Goal: Communication & Community: Answer question/provide support

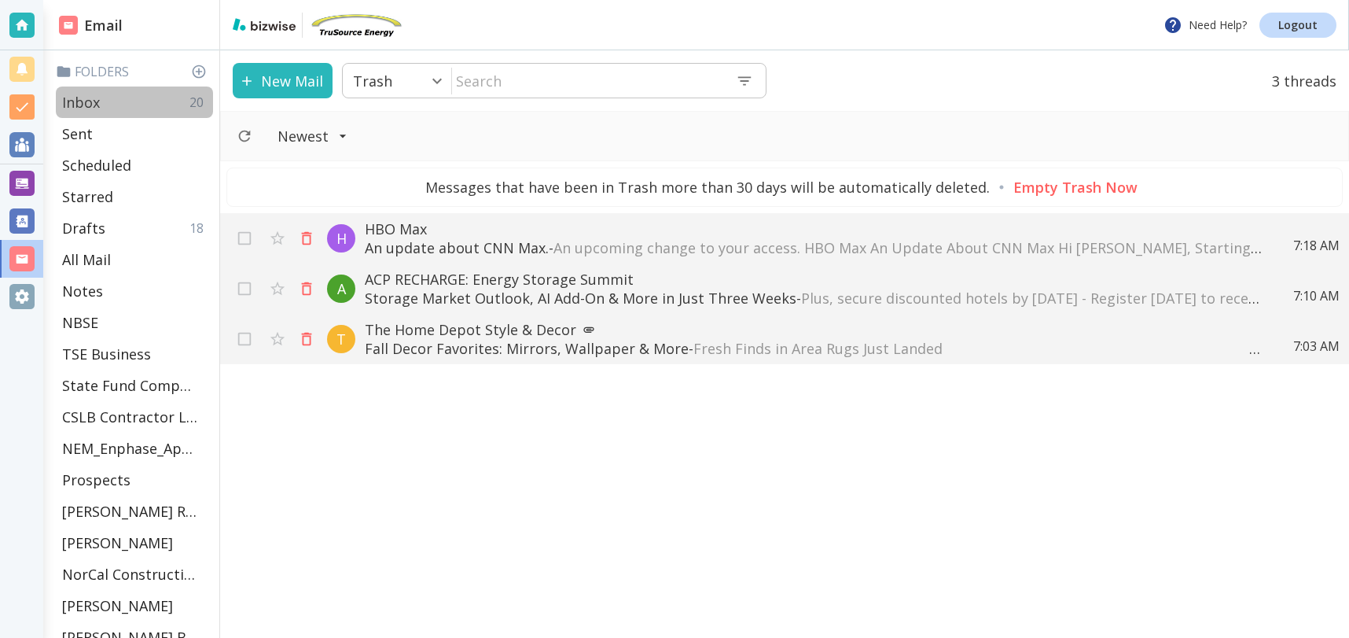
click at [105, 105] on div "Inbox 20" at bounding box center [134, 101] width 157 height 31
type input "0"
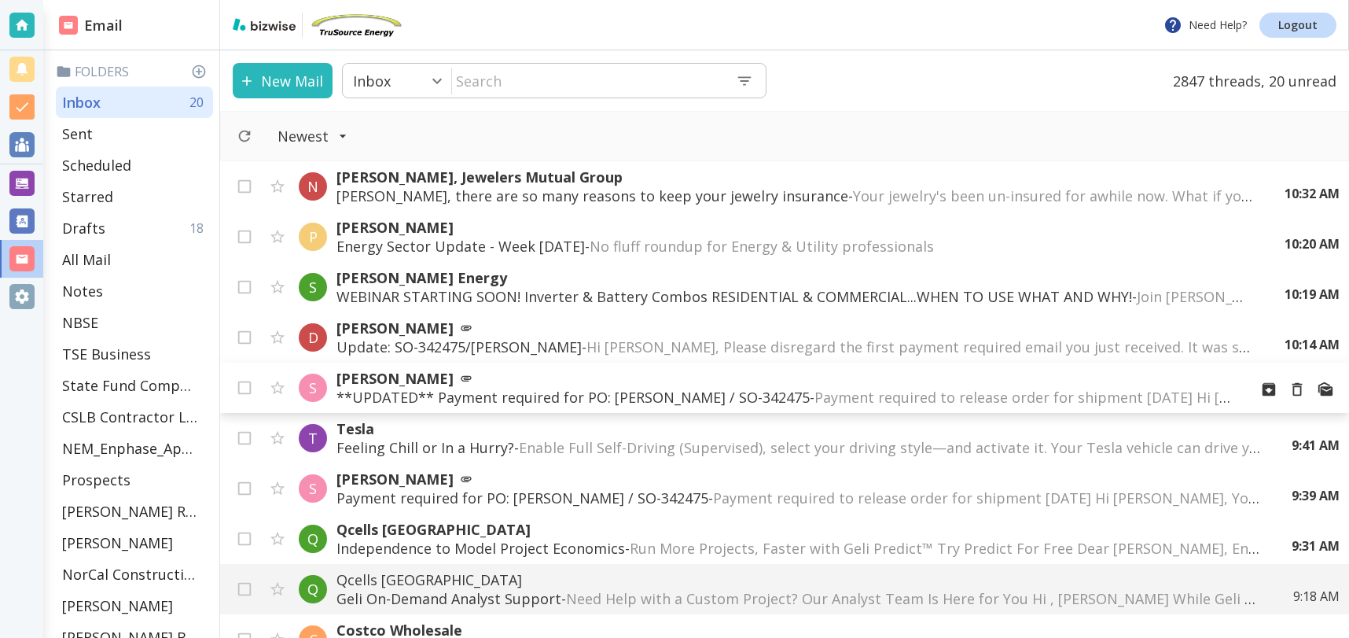
click at [497, 393] on p "**UPDATED** Payment required for PO: [PERSON_NAME] / SO-342475 - Payment requir…" at bounding box center [787, 397] width 900 height 19
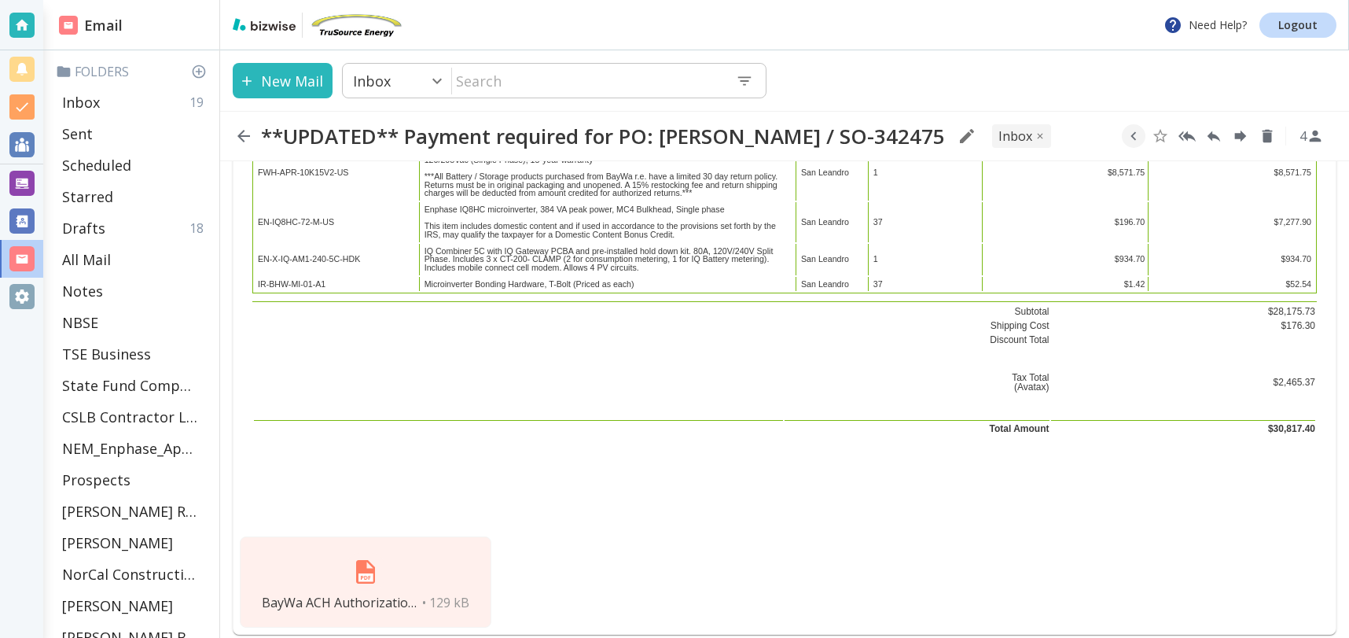
scroll to position [3481, 0]
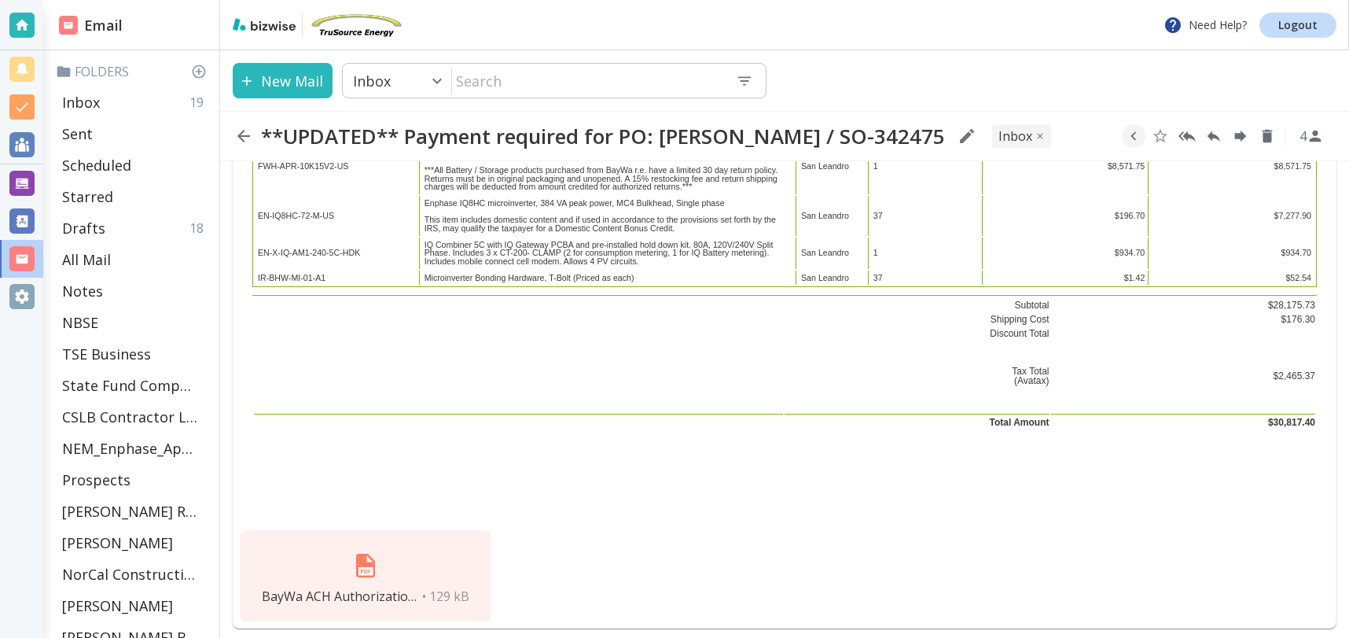
click at [360, 547] on img at bounding box center [366, 566] width 38 height 38
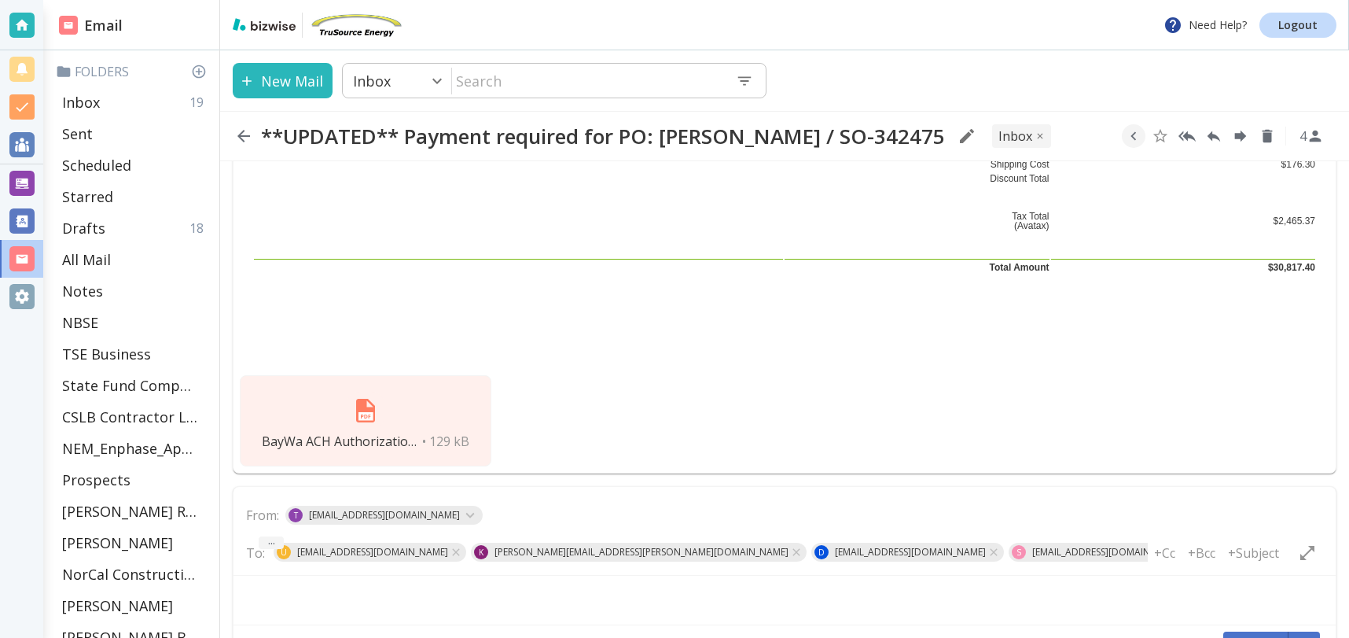
scroll to position [3639, 0]
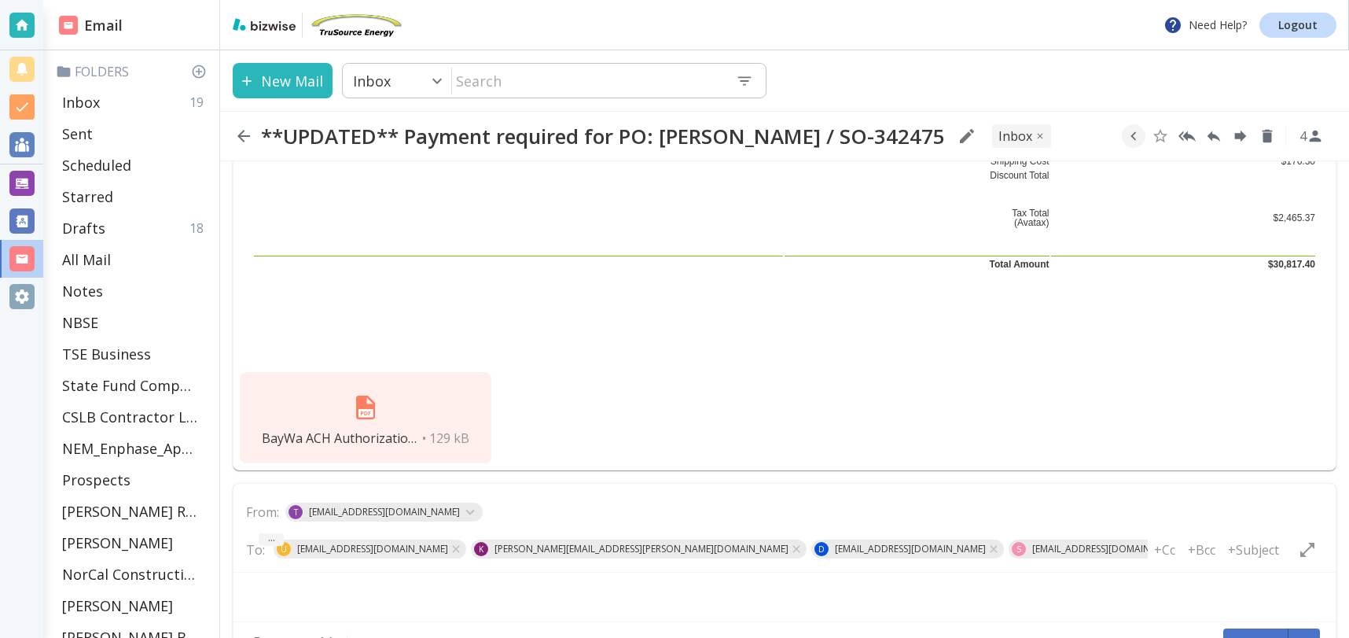
type textarea "<div class="bizwise_content"></div><div class="gmail_signature"><br>--<br><p>Th…"
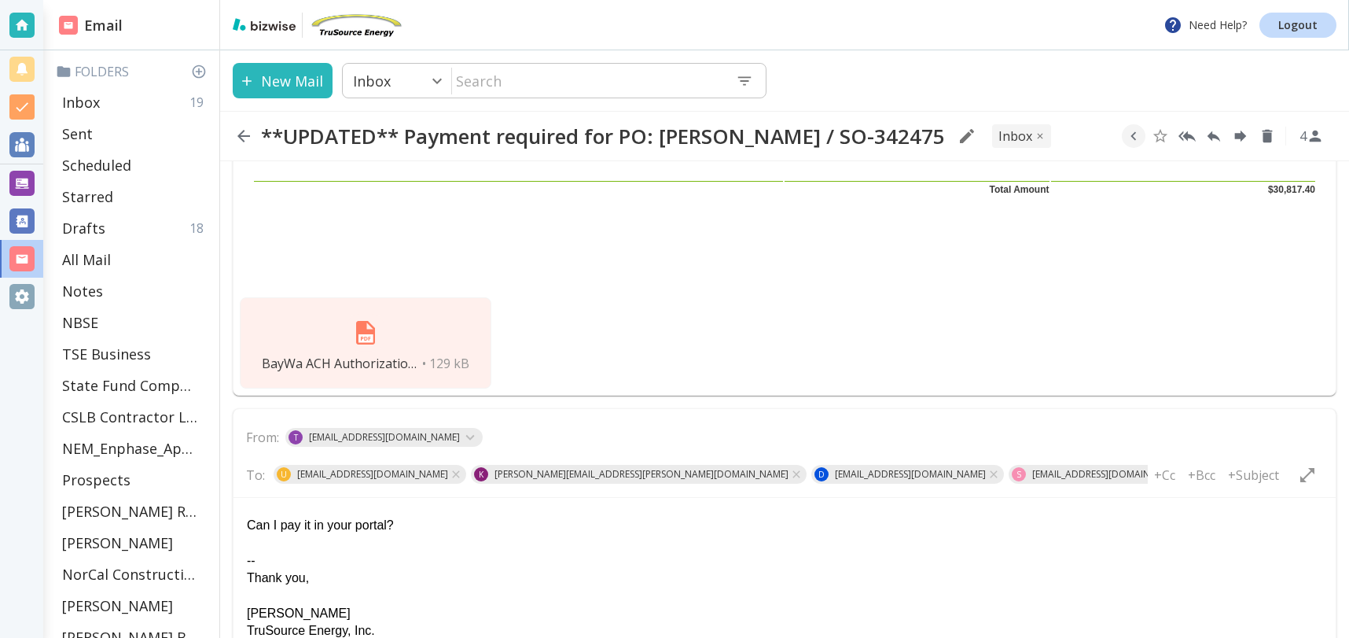
scroll to position [3666, 0]
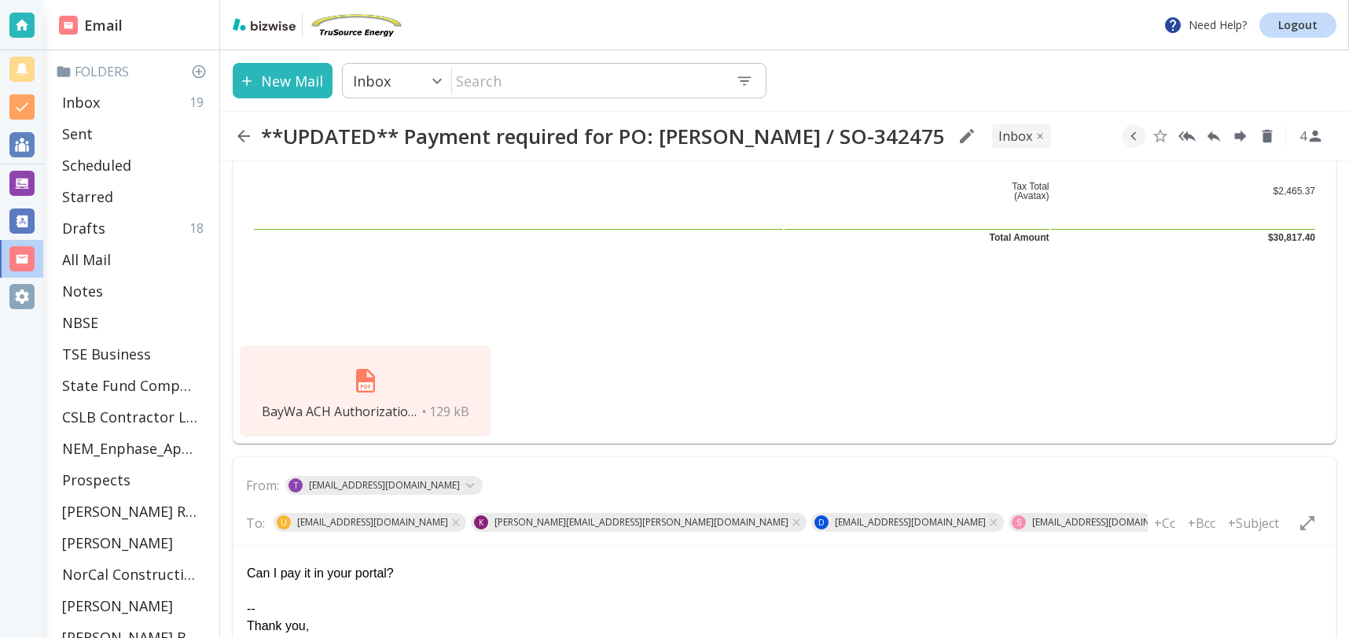
click at [360, 362] on img at bounding box center [366, 381] width 38 height 38
drag, startPoint x: 406, startPoint y: 574, endPoint x: 252, endPoint y: 565, distance: 153.6
click at [239, 559] on html "Can I pay it in your portal? -- Thank you, [PERSON_NAME] TruSource Energy, Inc.…" at bounding box center [785, 640] width 1102 height 190
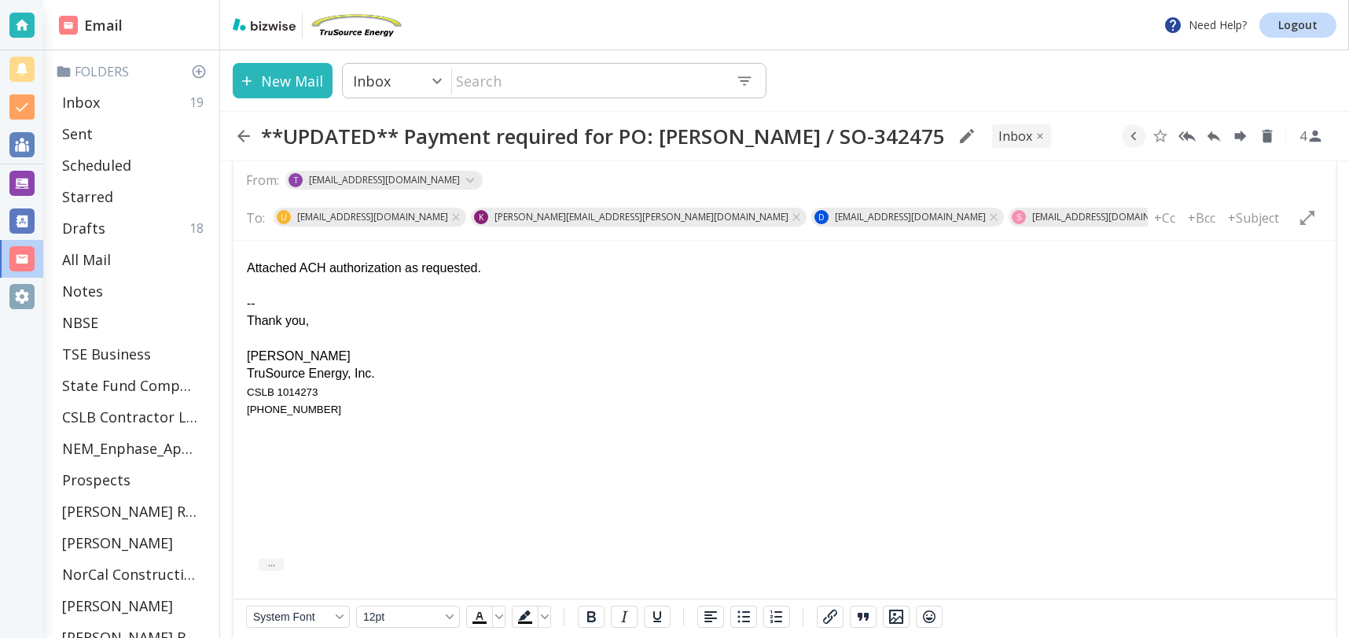
scroll to position [3997, 0]
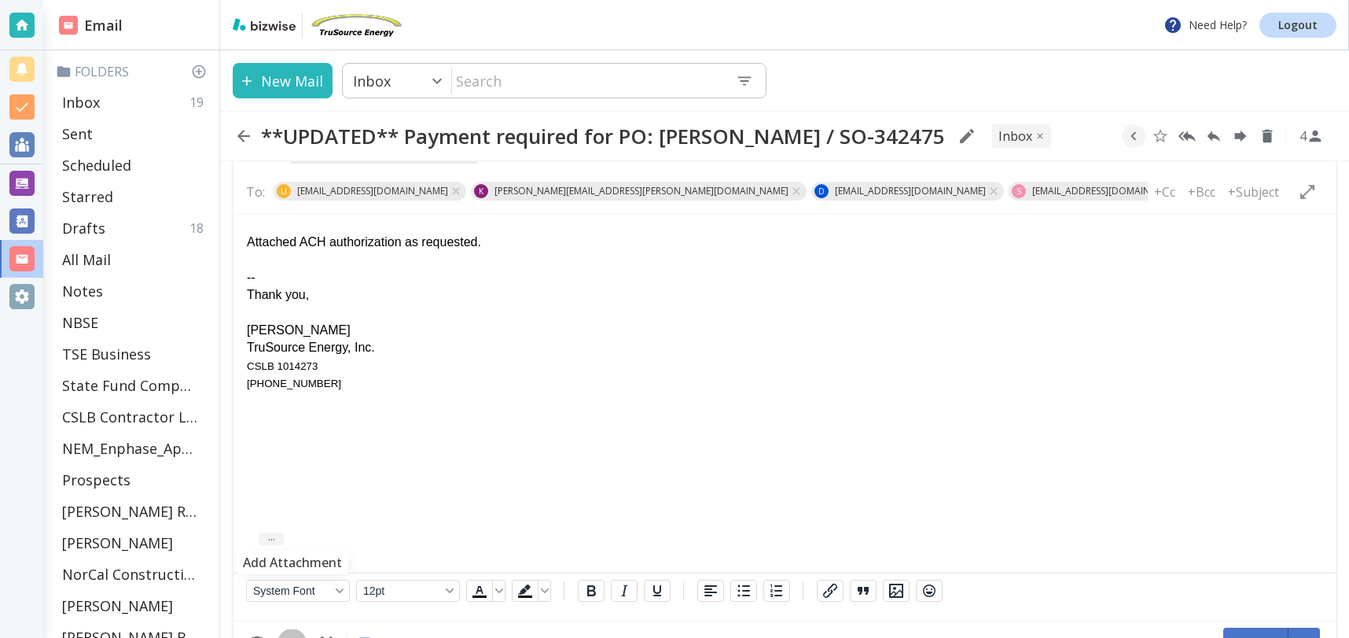
click at [292, 637] on icon "Add Attachment" at bounding box center [292, 643] width 16 height 9
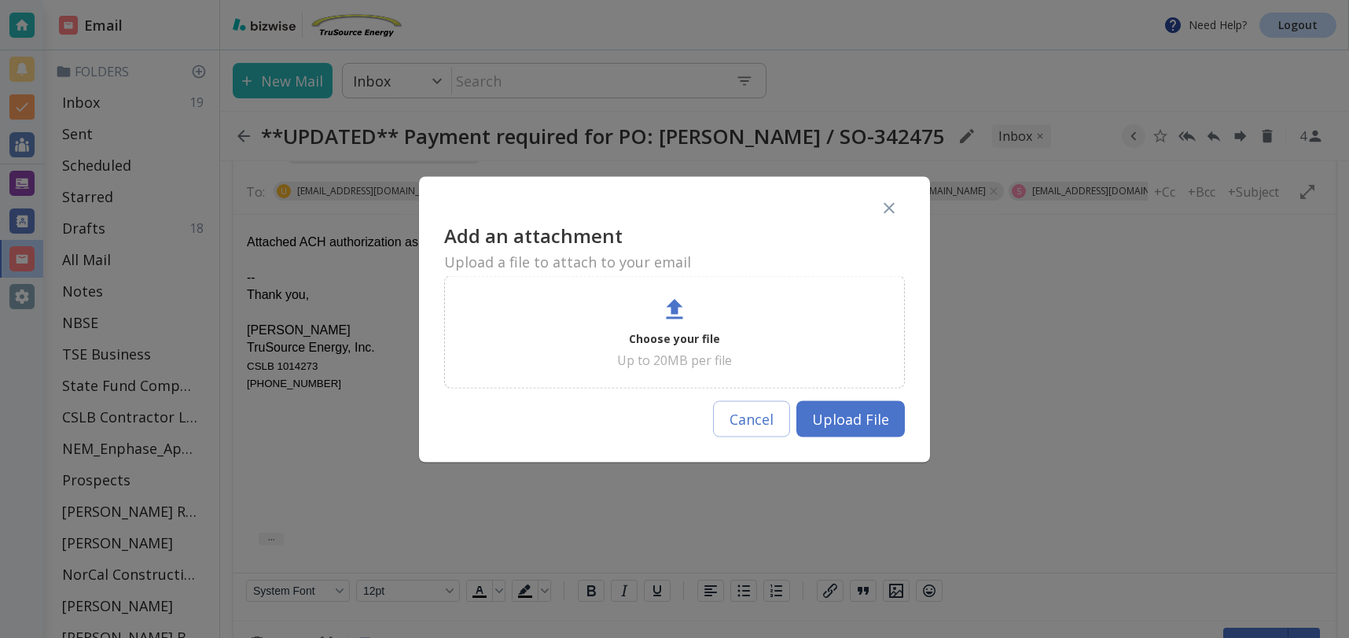
click at [681, 303] on icon at bounding box center [675, 309] width 28 height 28
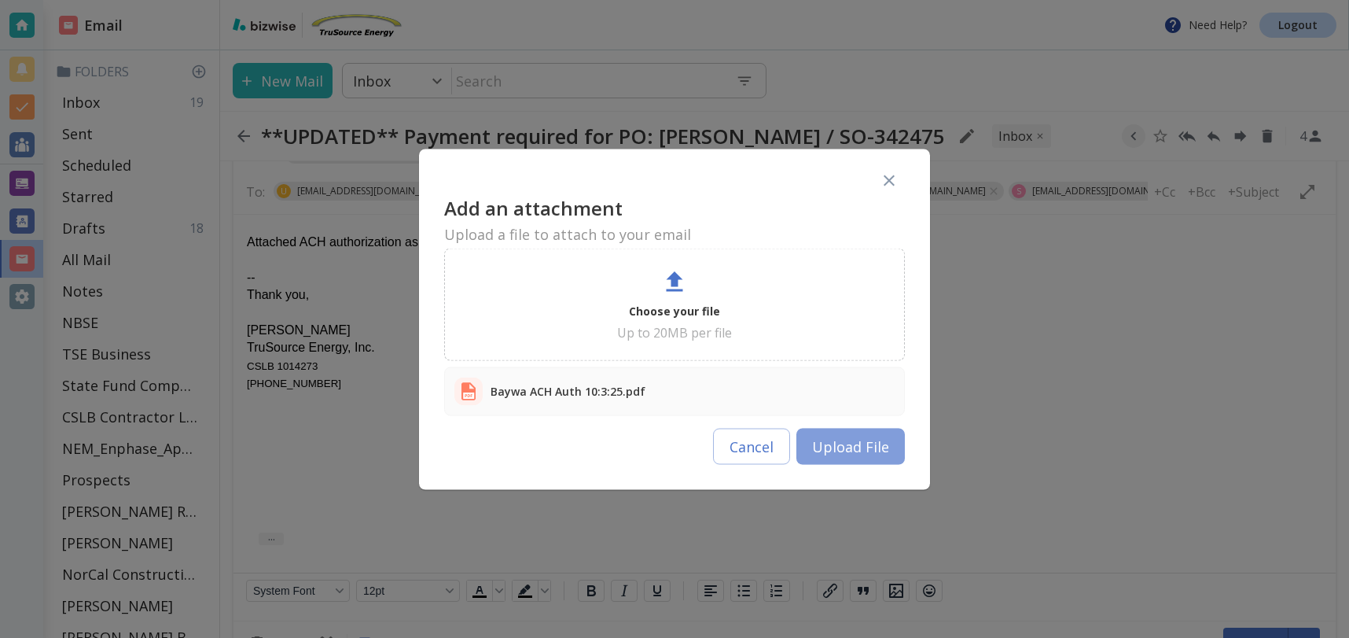
click at [862, 444] on button "Upload File" at bounding box center [851, 446] width 109 height 36
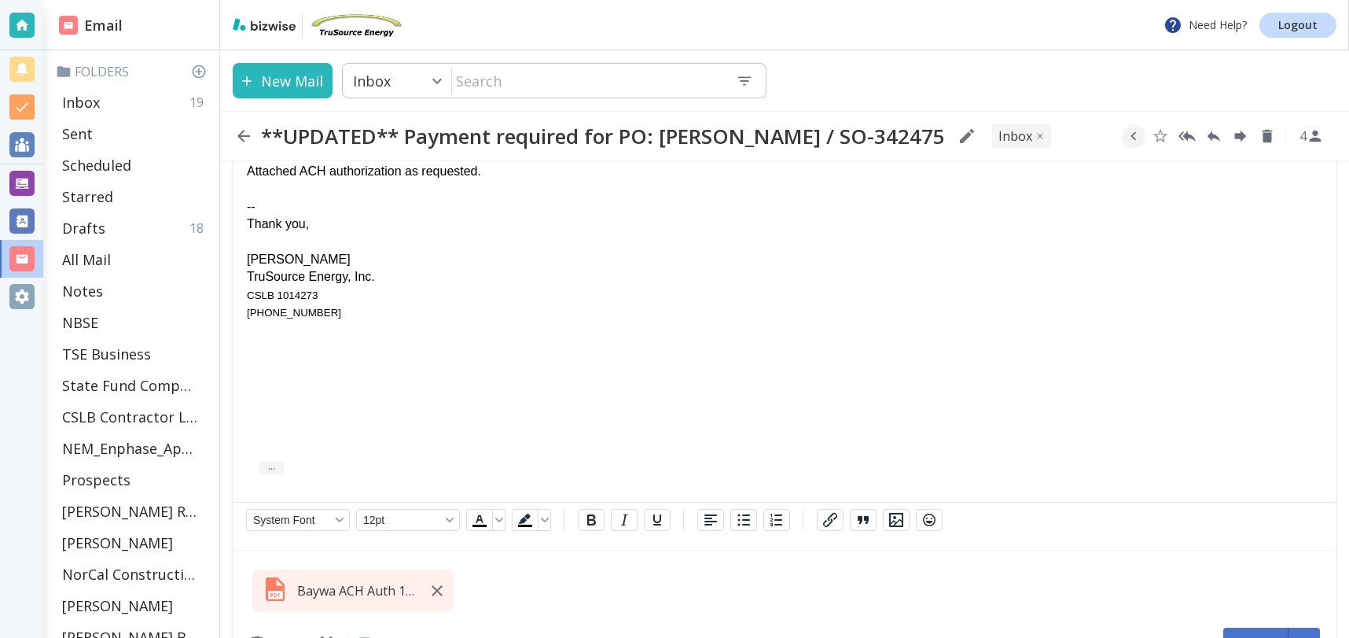
click at [1262, 628] on button "Send" at bounding box center [1256, 643] width 65 height 31
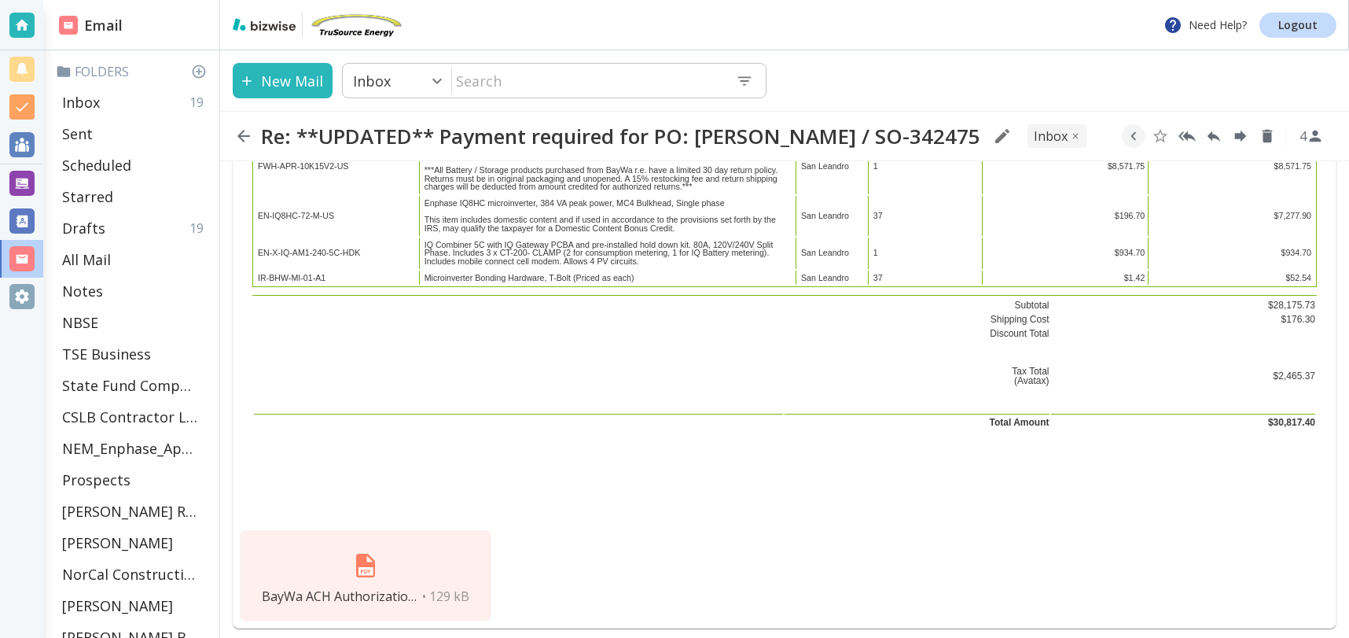
scroll to position [3667, 0]
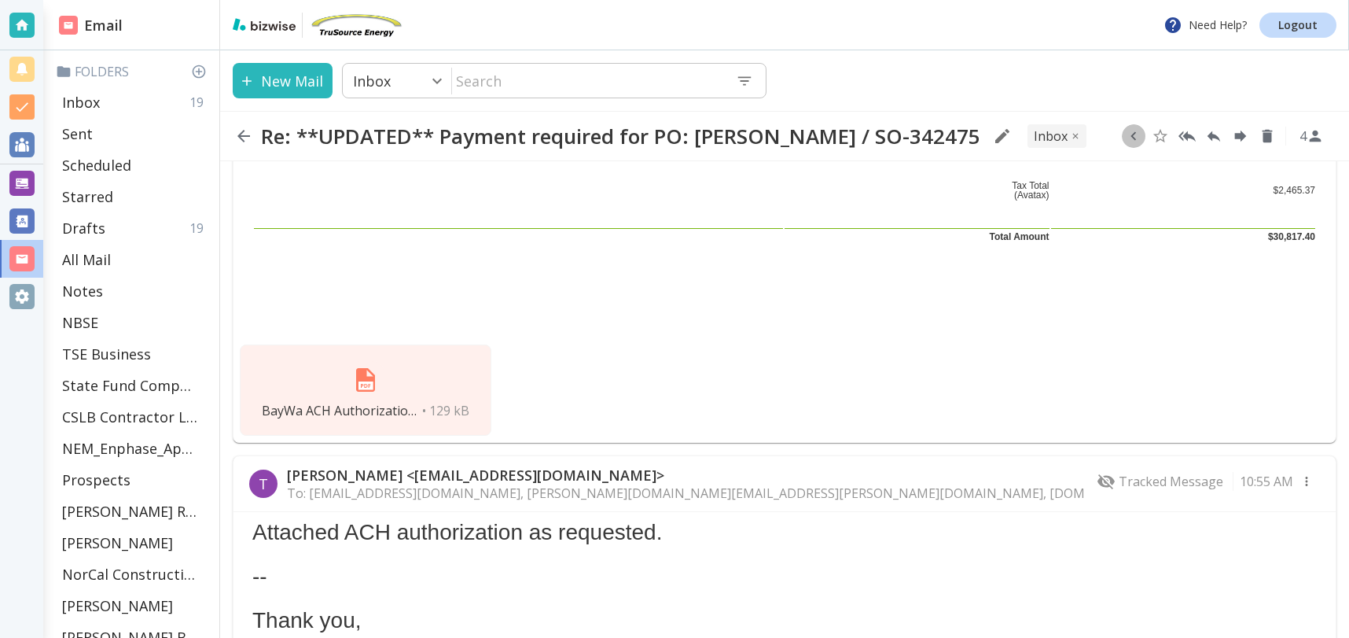
click at [1141, 138] on icon "button" at bounding box center [1133, 135] width 17 height 17
click at [1094, 136] on icon "Move to Folder" at bounding box center [1100, 137] width 14 height 12
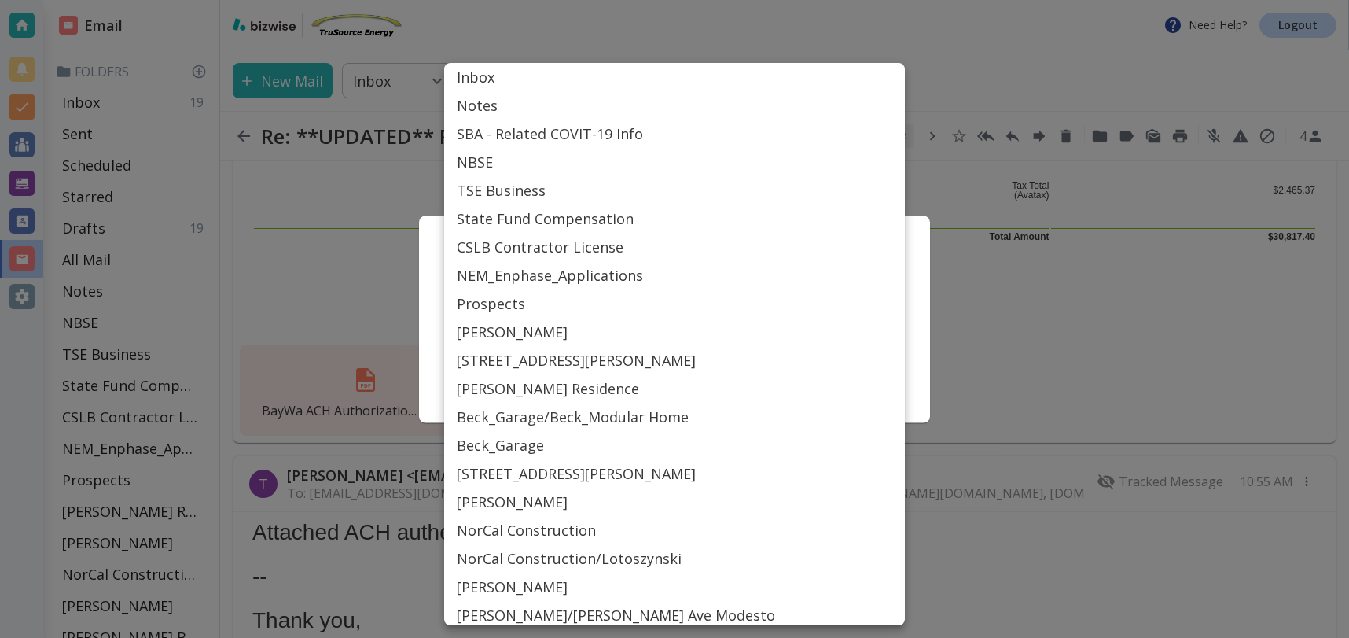
click at [765, 0] on body "Need Help? Logout Email Folders Inbox 19 Sent Scheduled Starred Drafts 19 All M…" at bounding box center [674, 0] width 1349 height 0
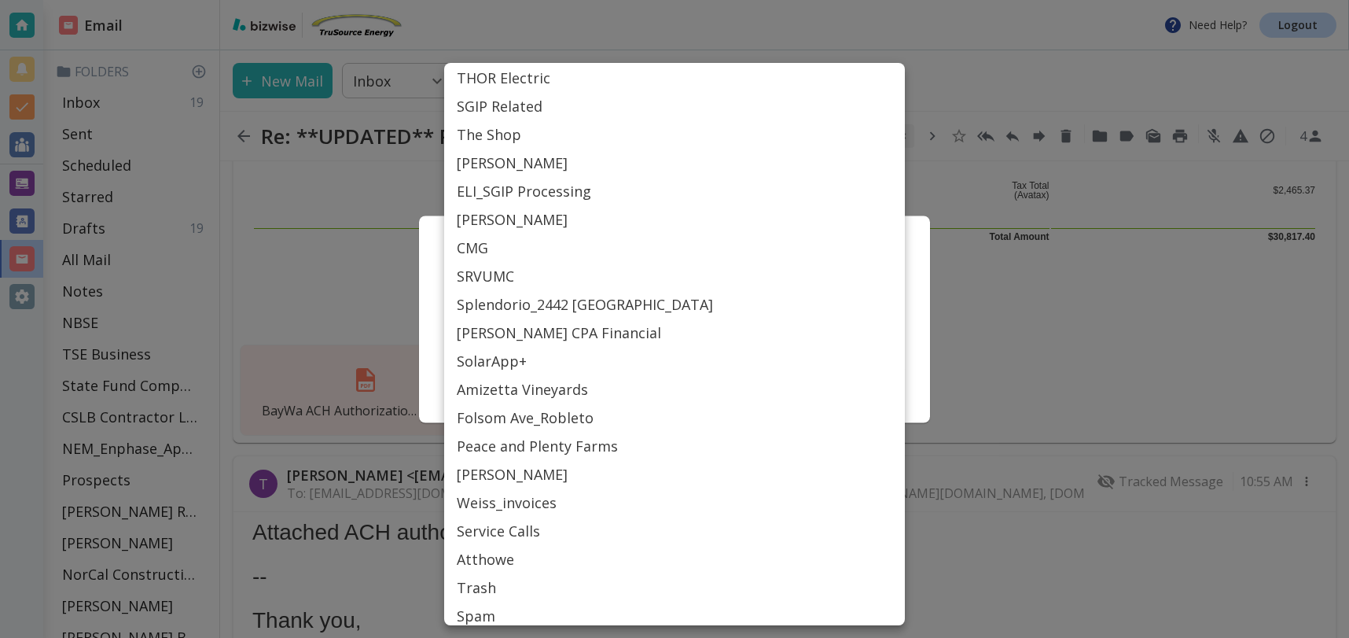
scroll to position [712, 0]
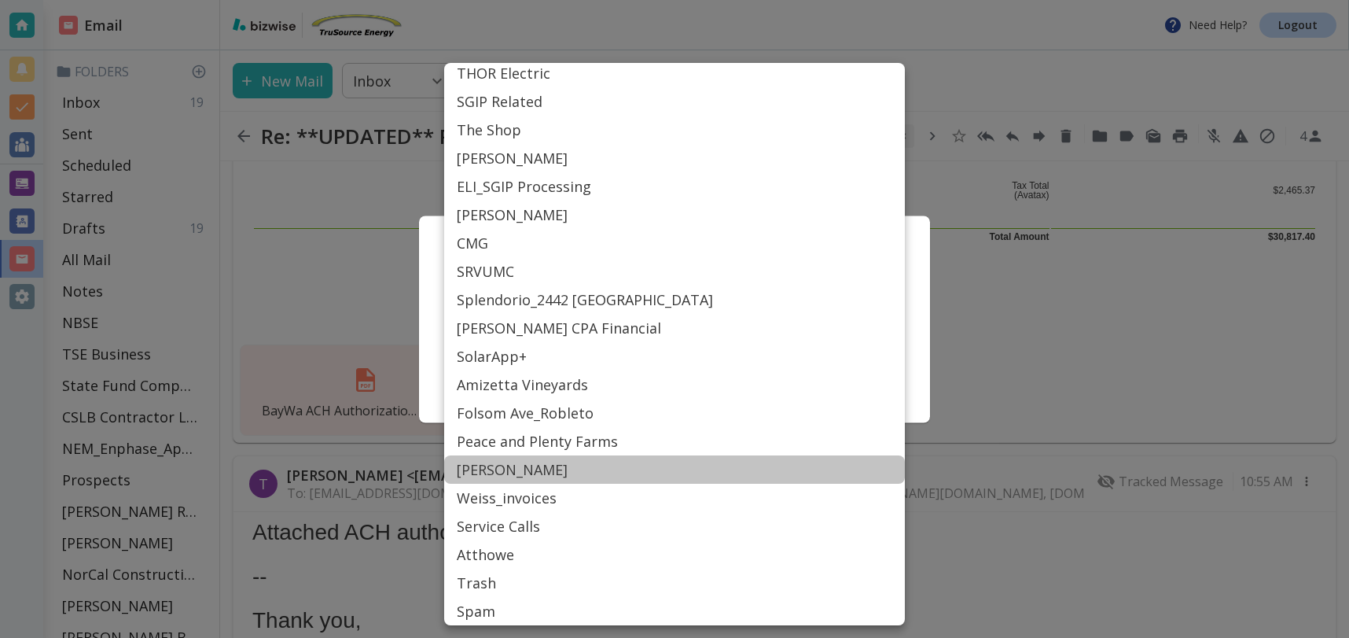
click at [509, 468] on li "[PERSON_NAME]" at bounding box center [674, 469] width 461 height 28
type input "Label_84"
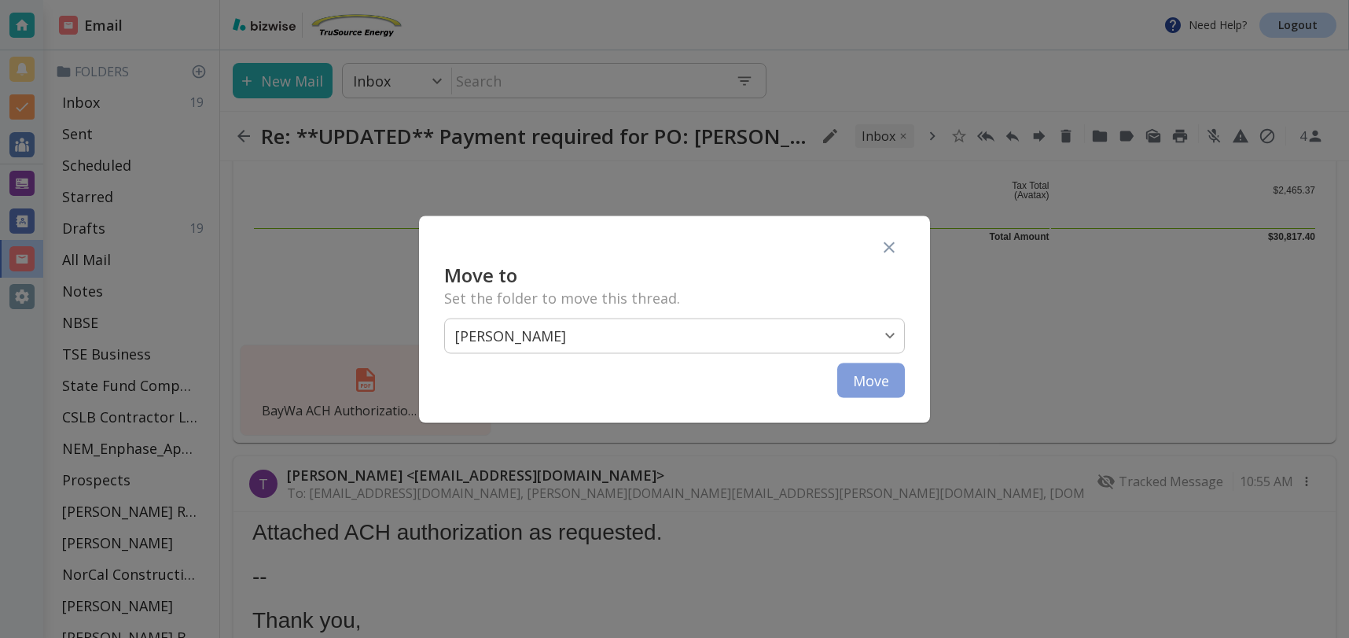
click at [870, 377] on button "Move" at bounding box center [871, 380] width 68 height 35
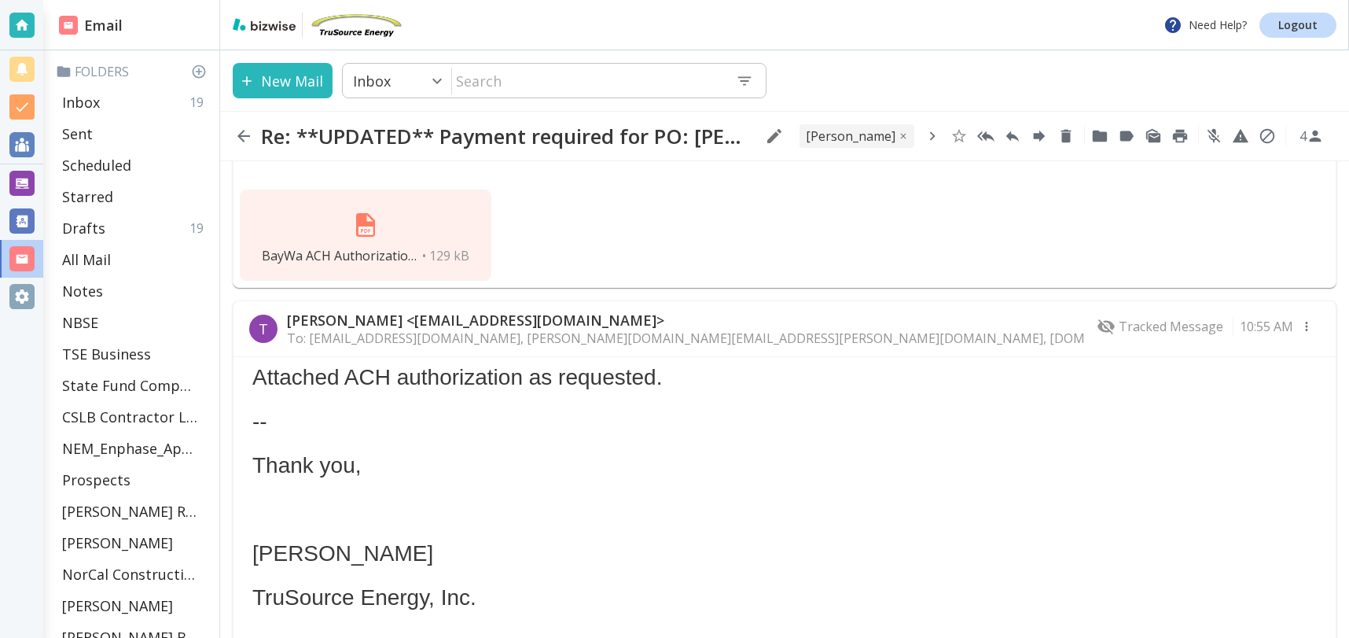
scroll to position [3829, 0]
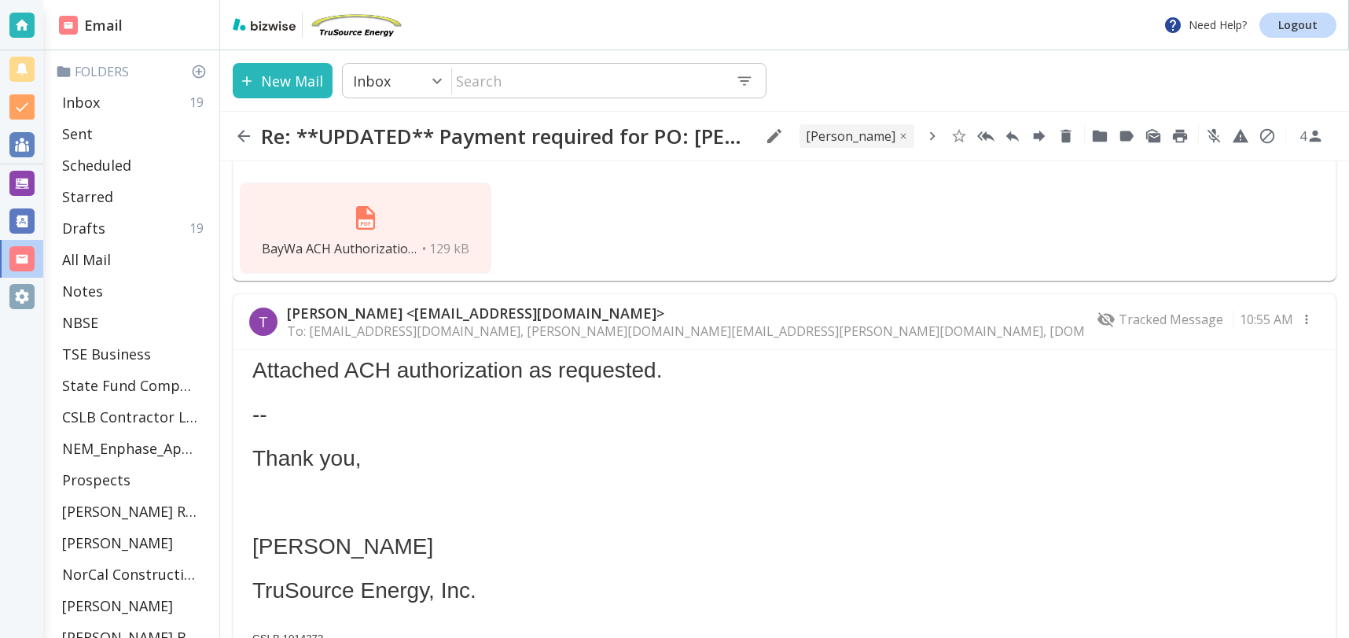
click at [814, 304] on p "[PERSON_NAME] <[EMAIL_ADDRESS][DOMAIN_NAME]>" at bounding box center [685, 313] width 797 height 19
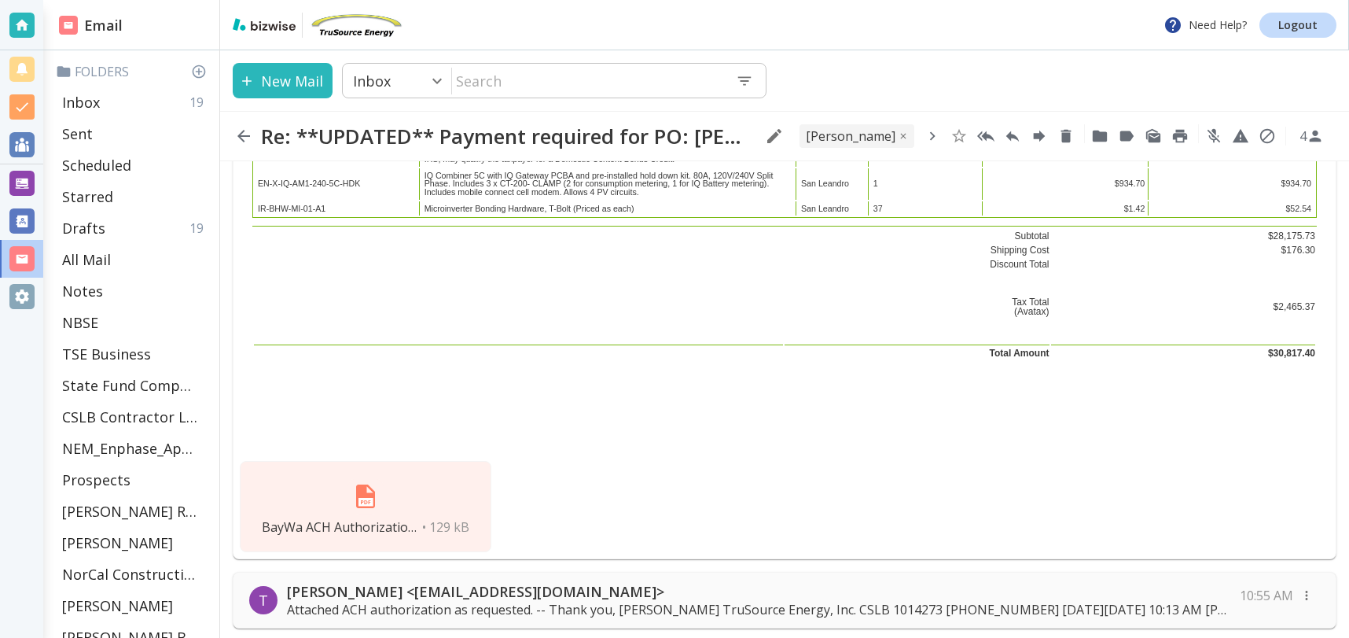
click at [915, 582] on p "[PERSON_NAME] <[EMAIL_ADDRESS][DOMAIN_NAME]>" at bounding box center [759, 591] width 944 height 19
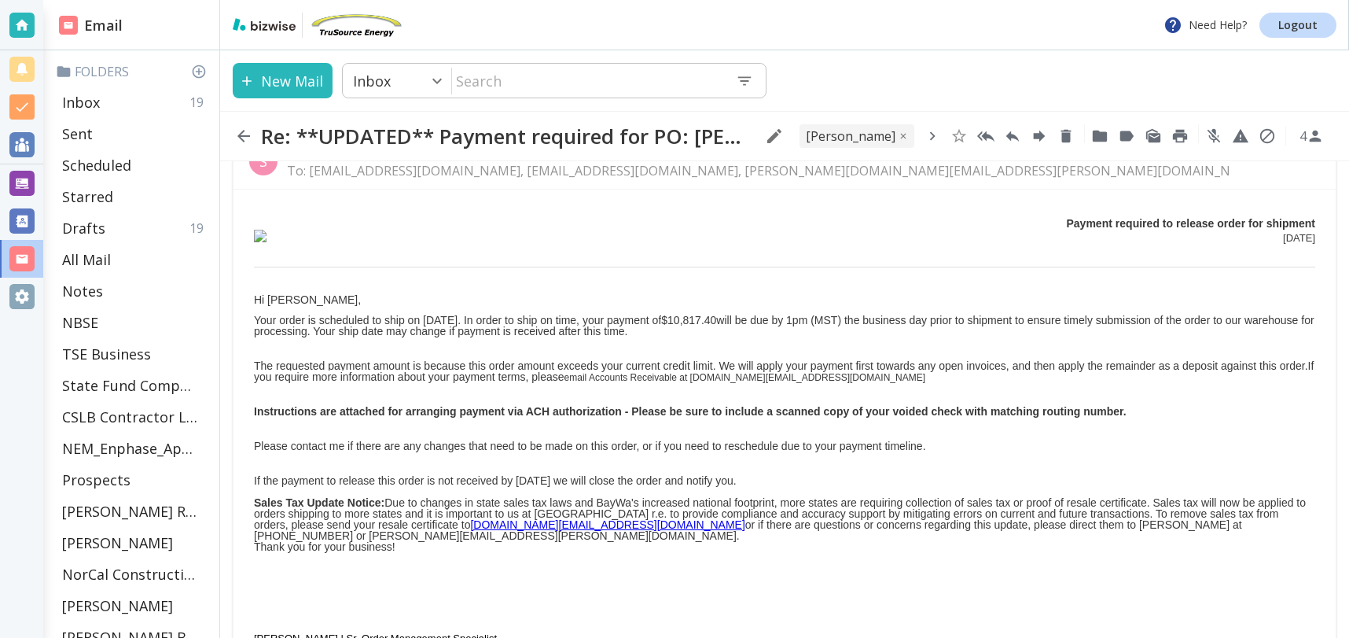
scroll to position [0, 0]
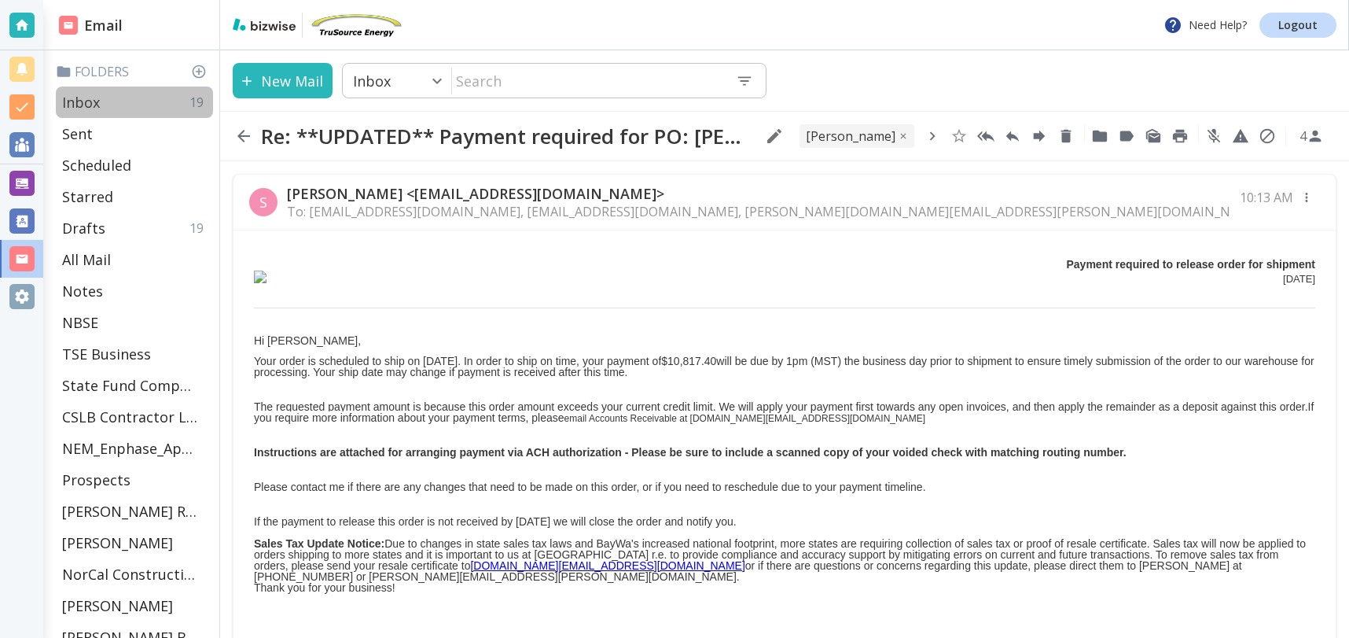
click at [160, 96] on div "Inbox 19" at bounding box center [134, 101] width 157 height 31
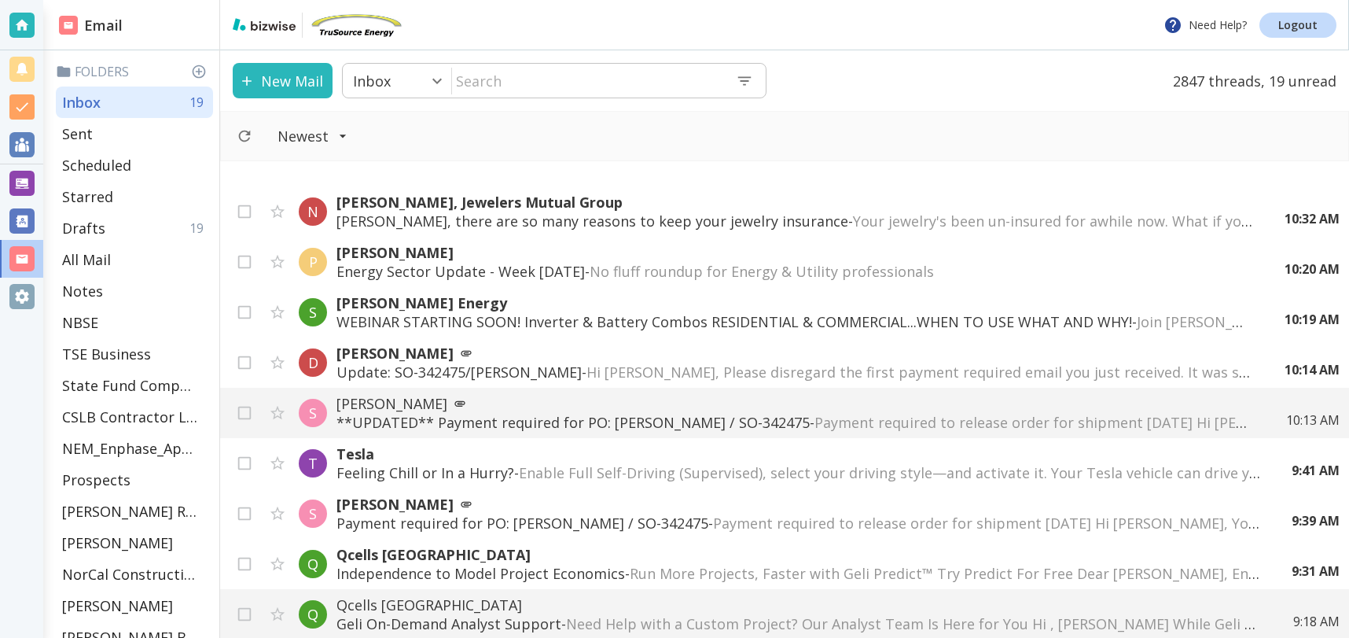
scroll to position [89, 0]
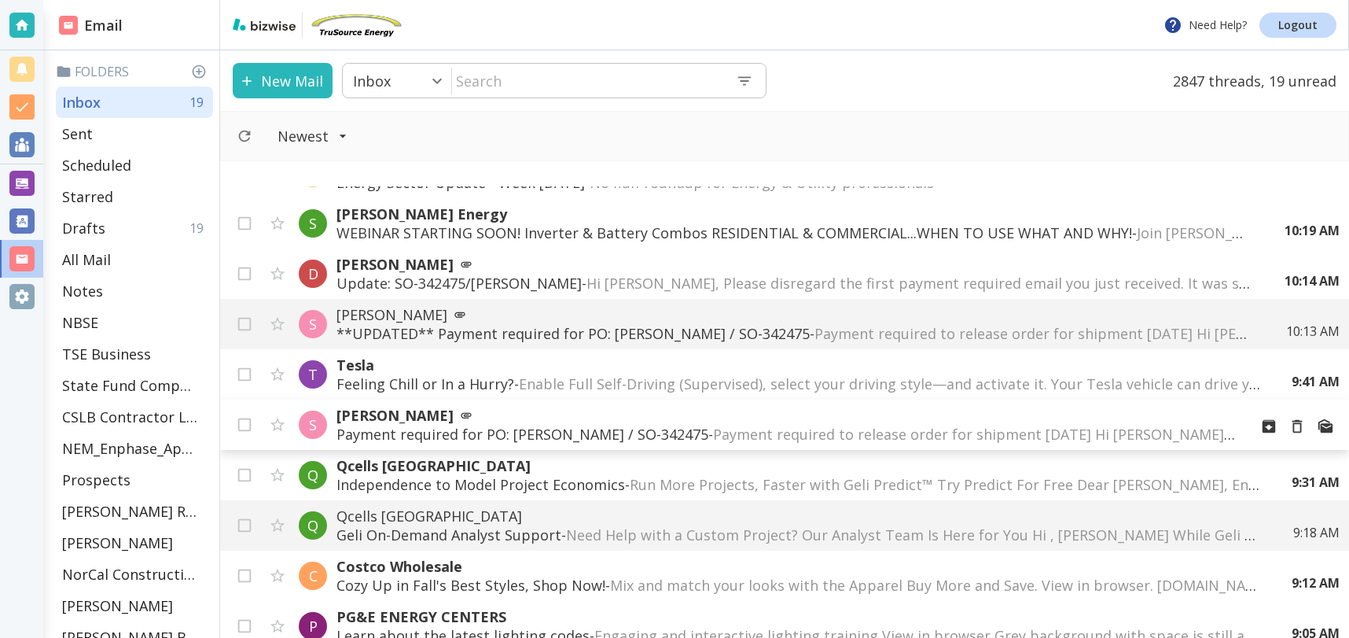
click at [613, 434] on p "Payment required for PO: [PERSON_NAME] / SO-342475 - Payment required to releas…" at bounding box center [787, 434] width 900 height 19
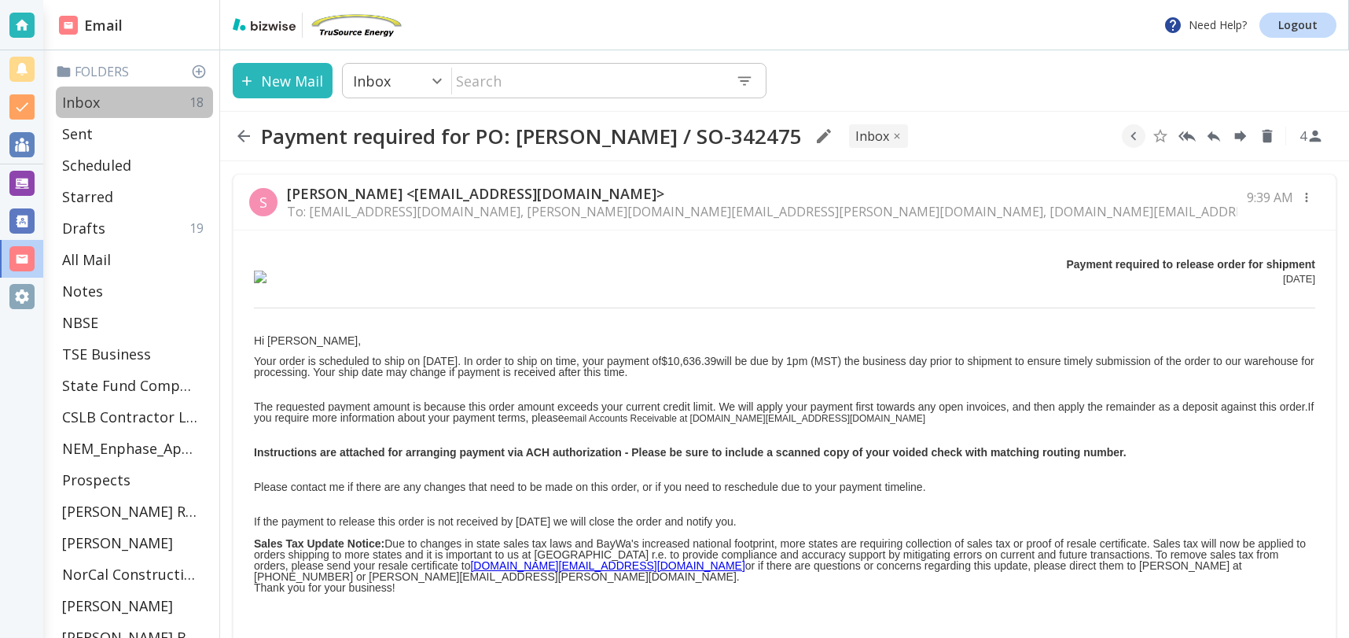
click at [103, 102] on div "Inbox 18" at bounding box center [134, 101] width 157 height 31
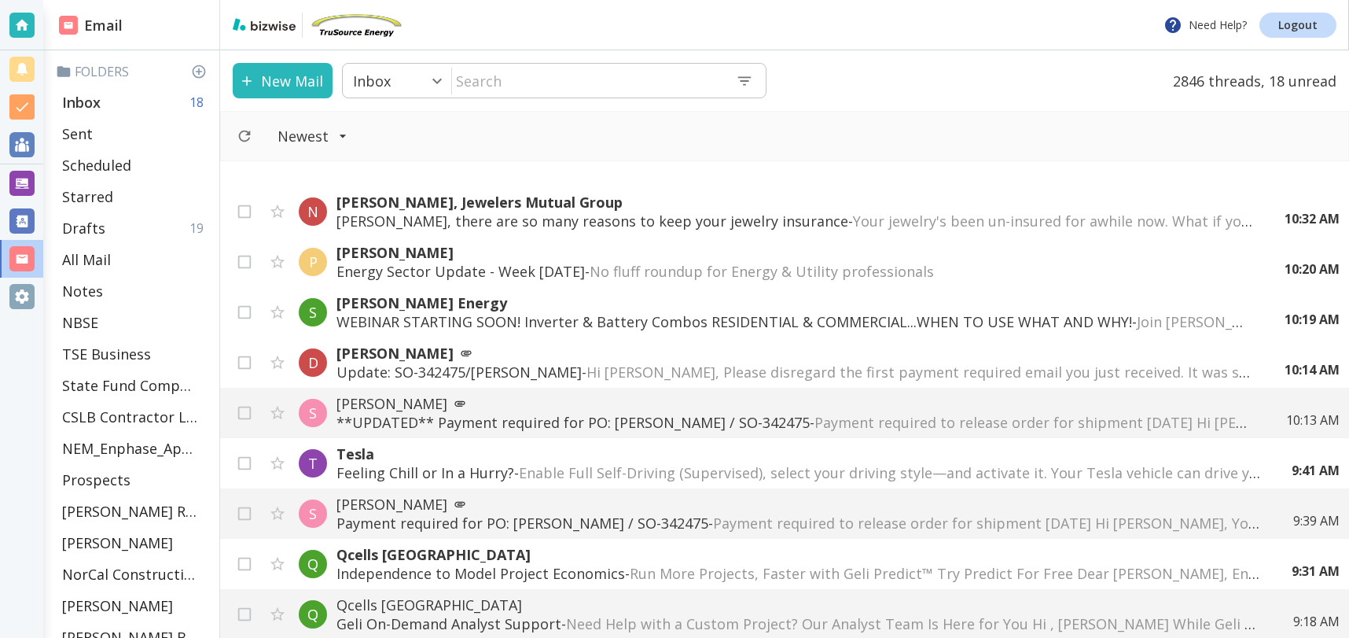
scroll to position [89, 0]
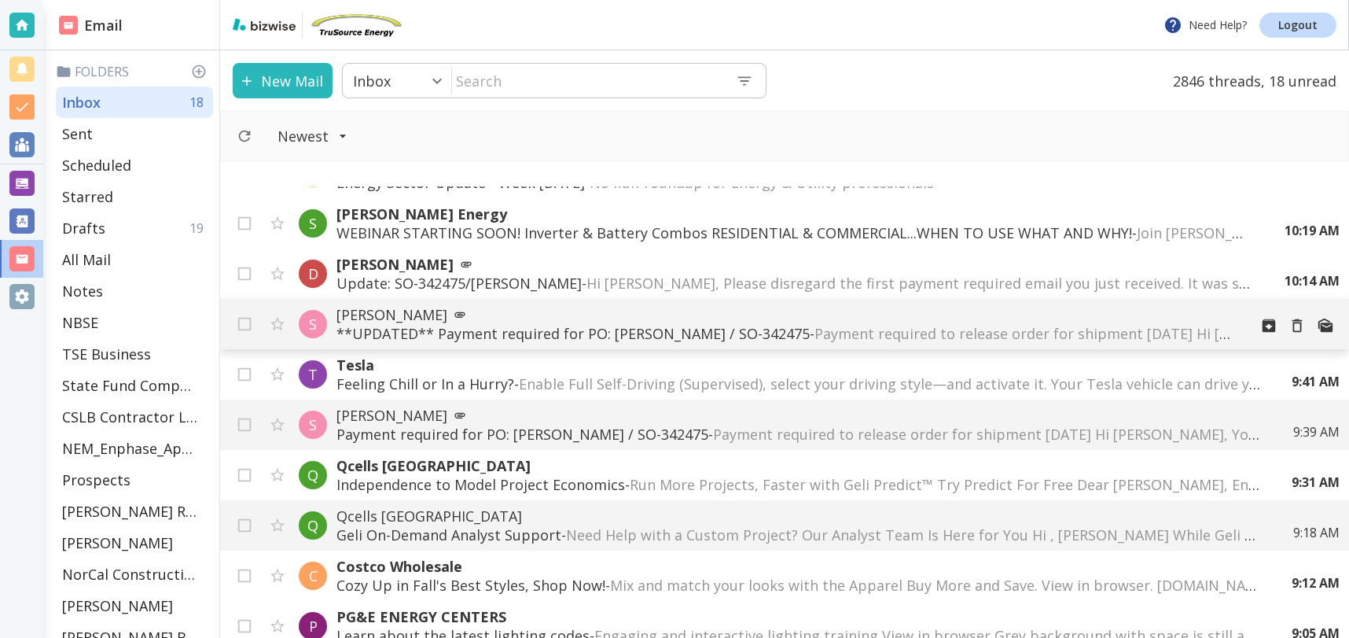
click at [705, 318] on p "[PERSON_NAME]" at bounding box center [787, 314] width 900 height 19
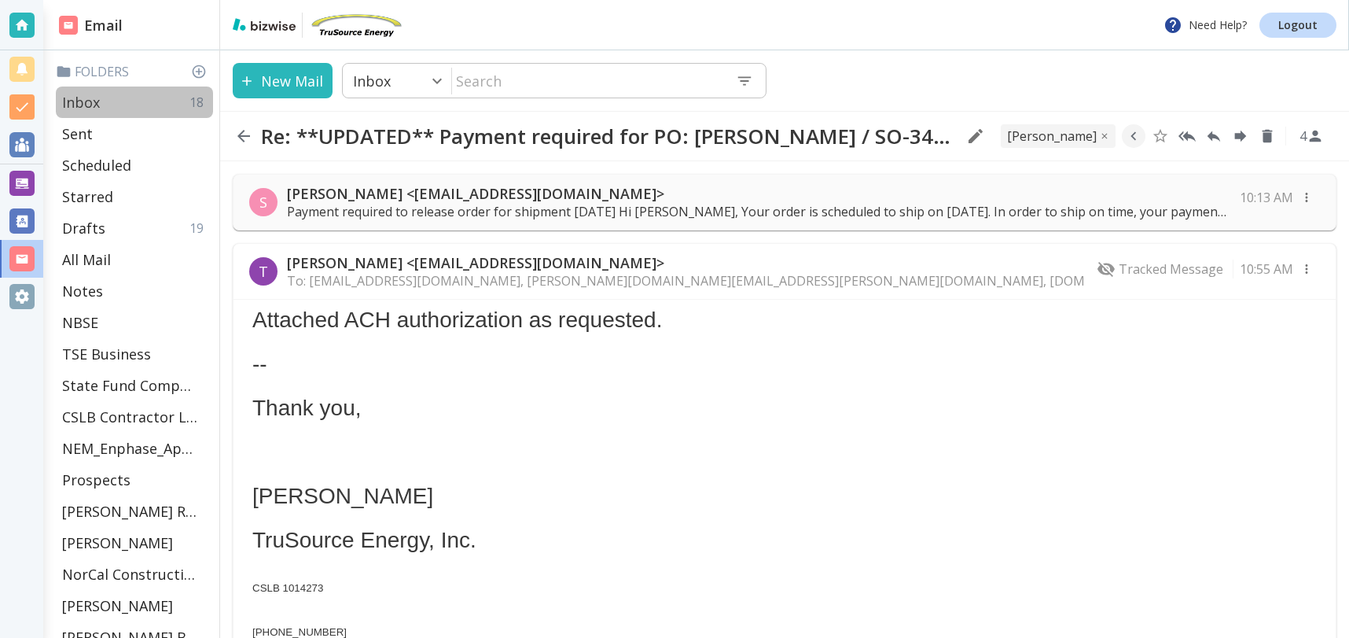
click at [88, 98] on p "Inbox" at bounding box center [81, 102] width 38 height 19
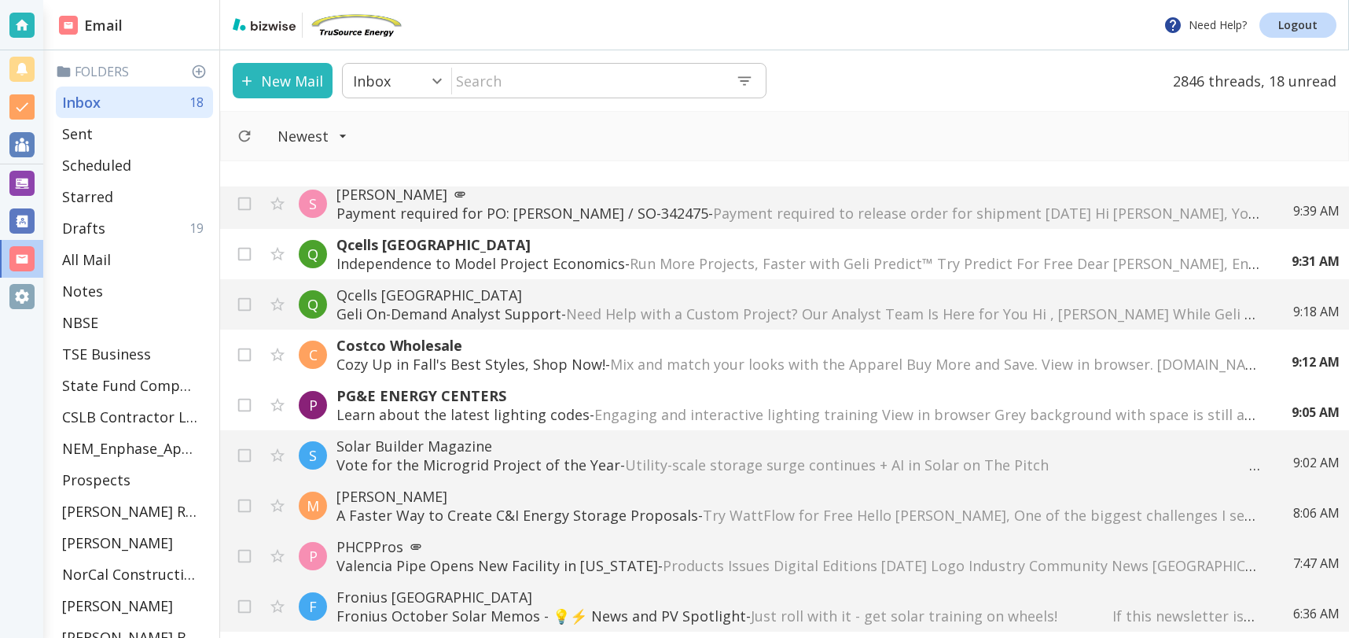
scroll to position [322, 0]
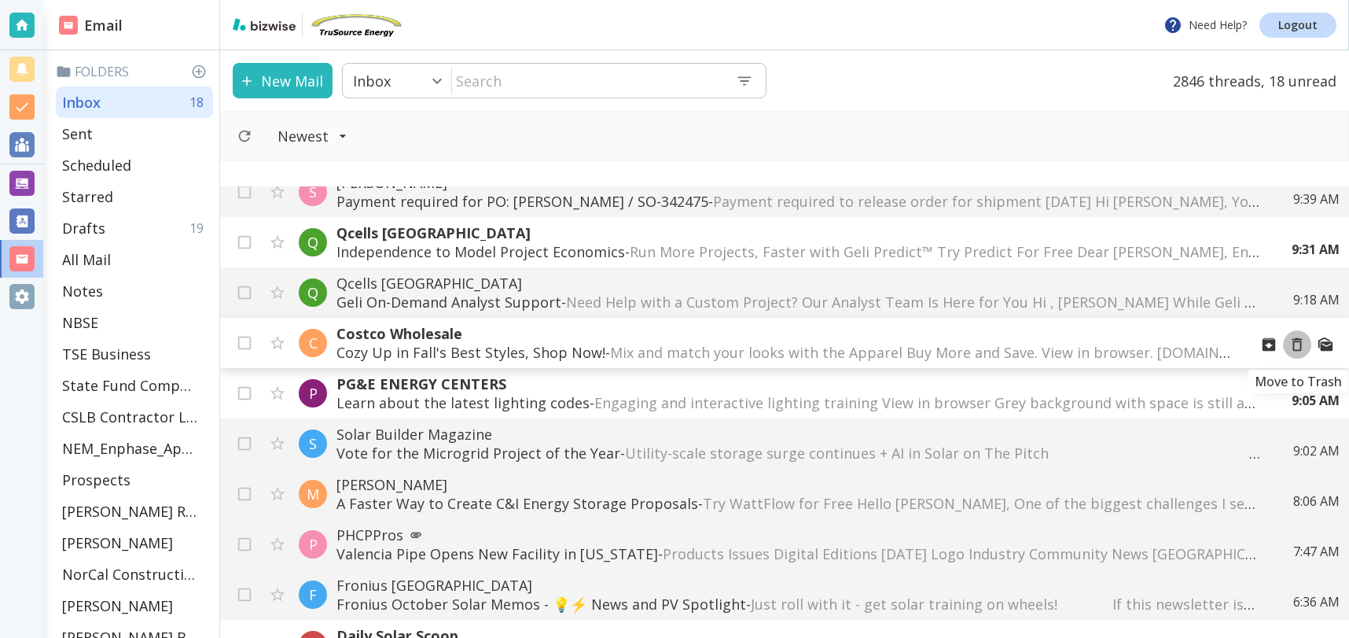
click at [1299, 344] on icon "Move to Trash" at bounding box center [1297, 344] width 17 height 17
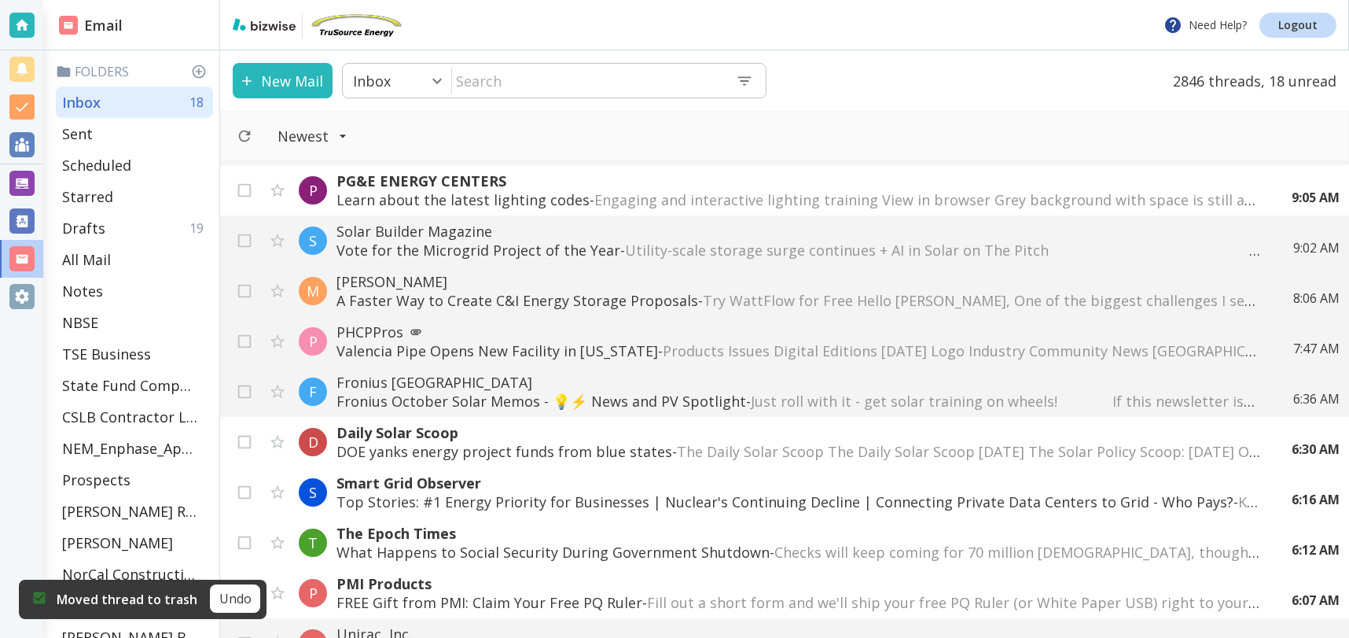
scroll to position [489, 0]
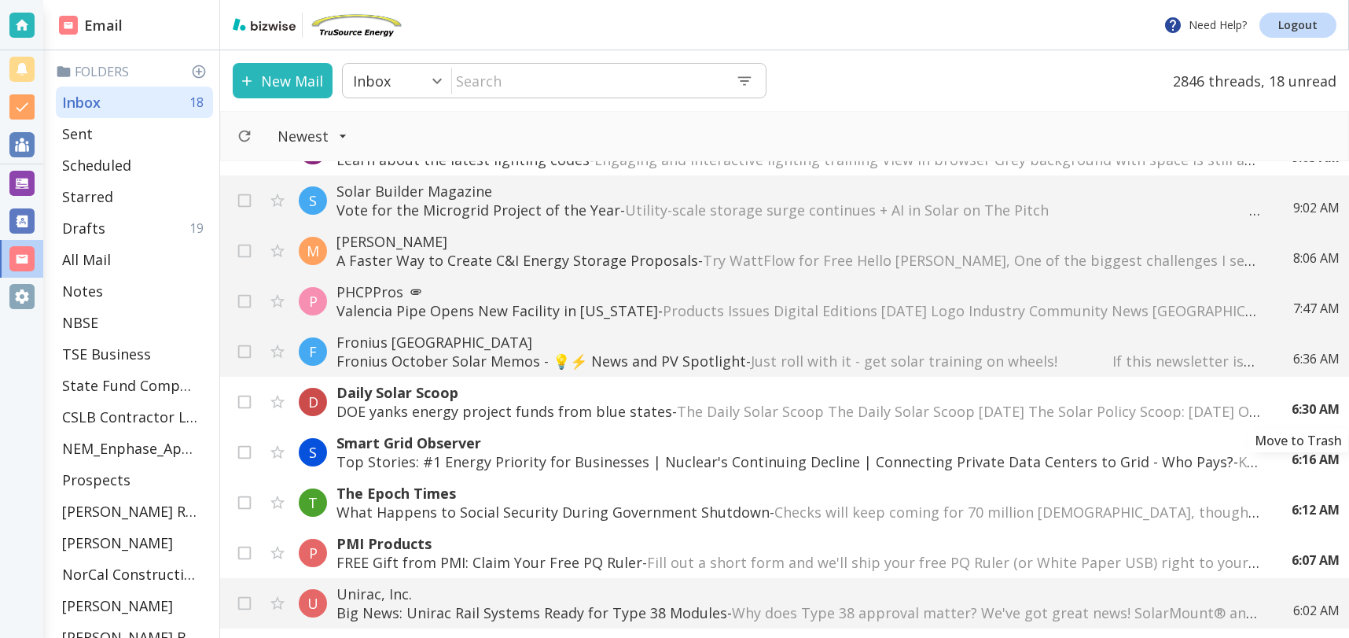
click at [0, 0] on icon "Move to Trash" at bounding box center [0, 0] width 0 height 0
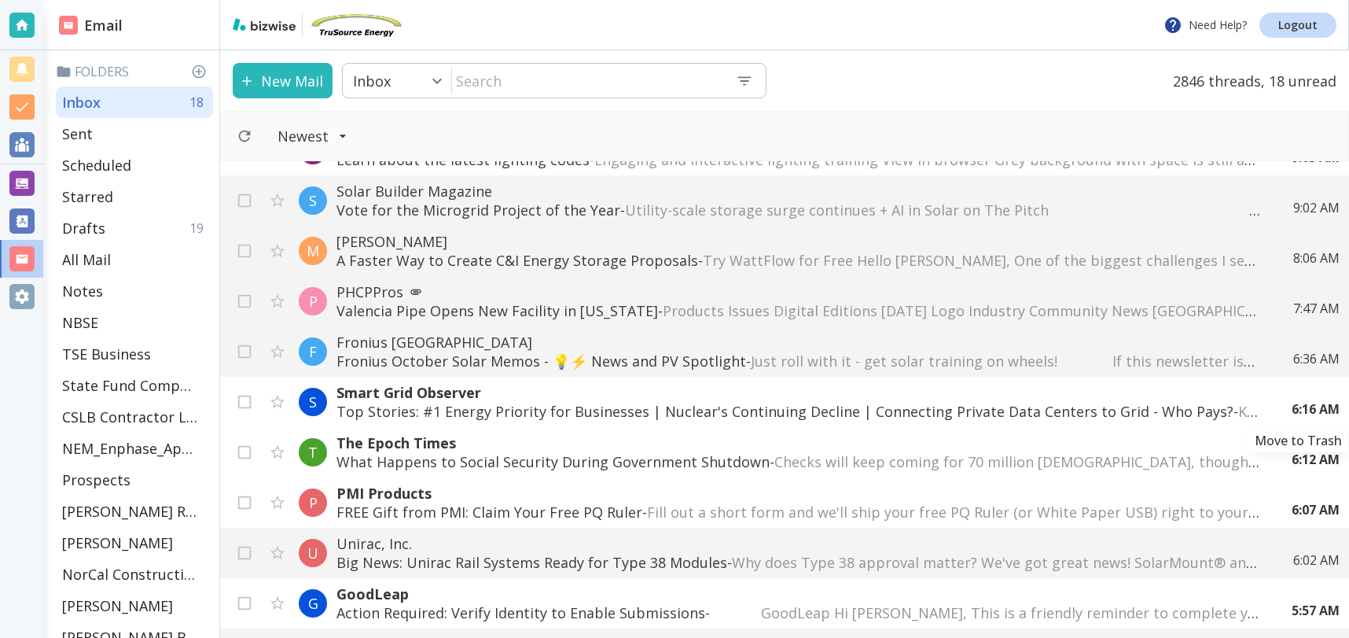
click at [0, 0] on icon "Move to Trash" at bounding box center [0, 0] width 0 height 0
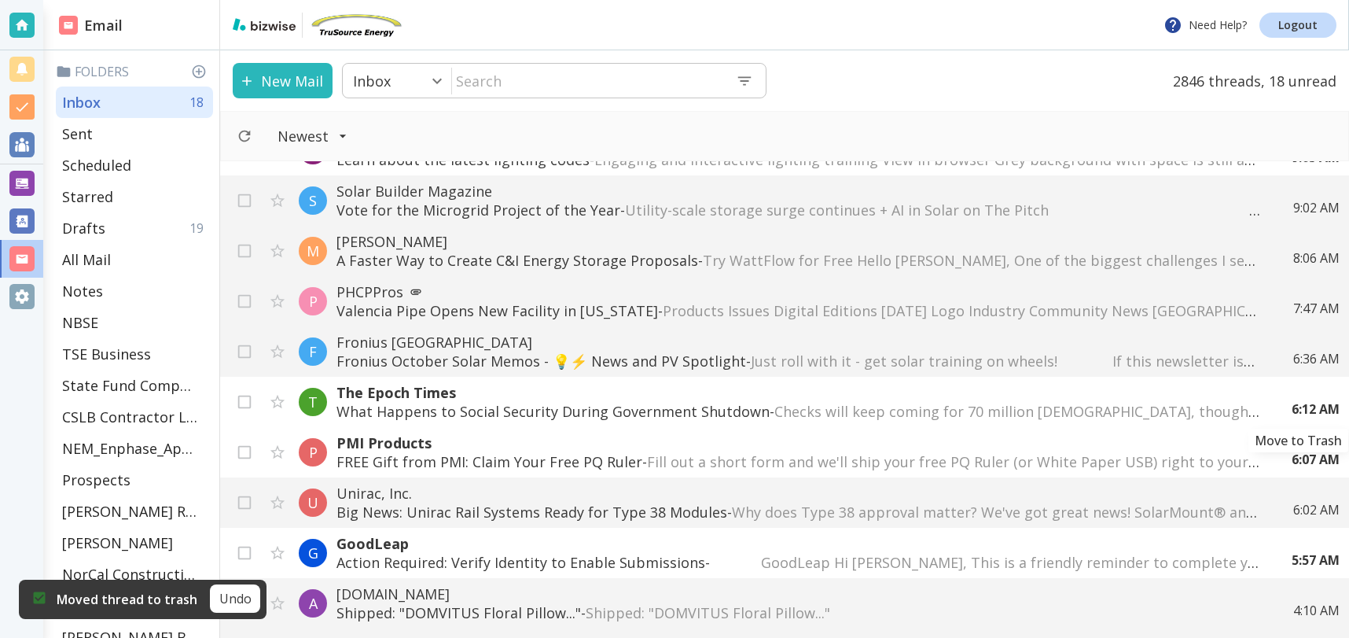
click at [0, 0] on icon "Move to Trash" at bounding box center [0, 0] width 0 height 0
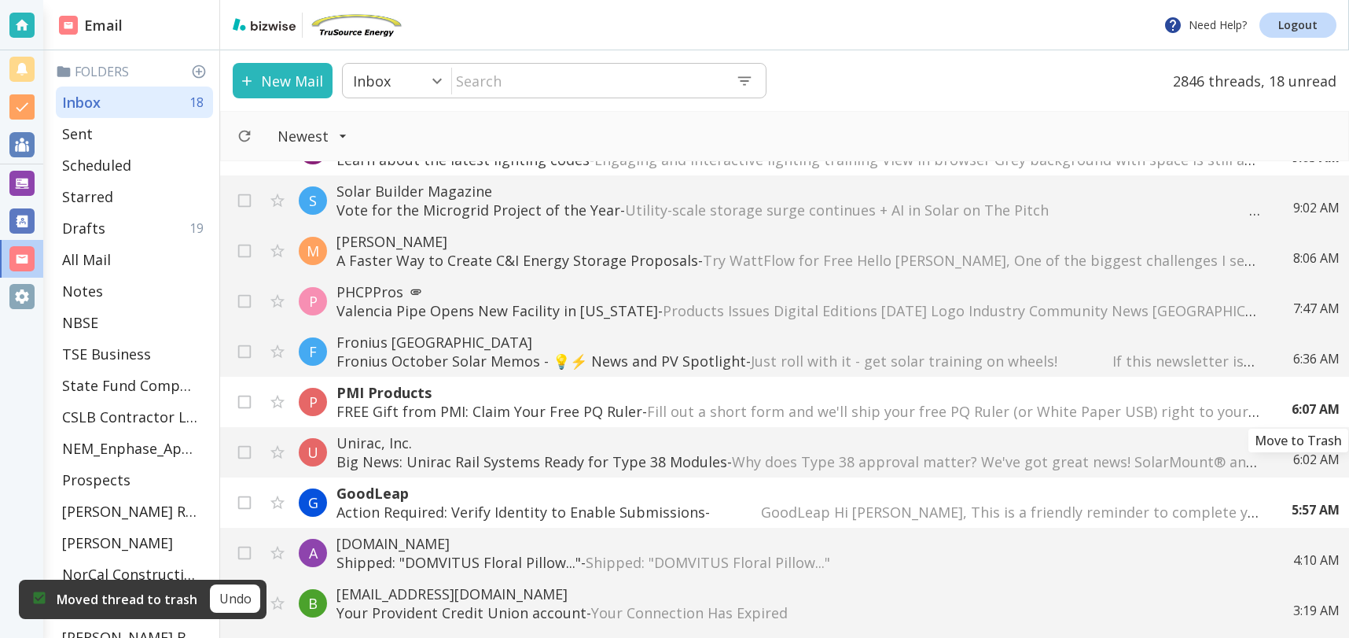
click at [0, 0] on icon "Move to Trash" at bounding box center [0, 0] width 0 height 0
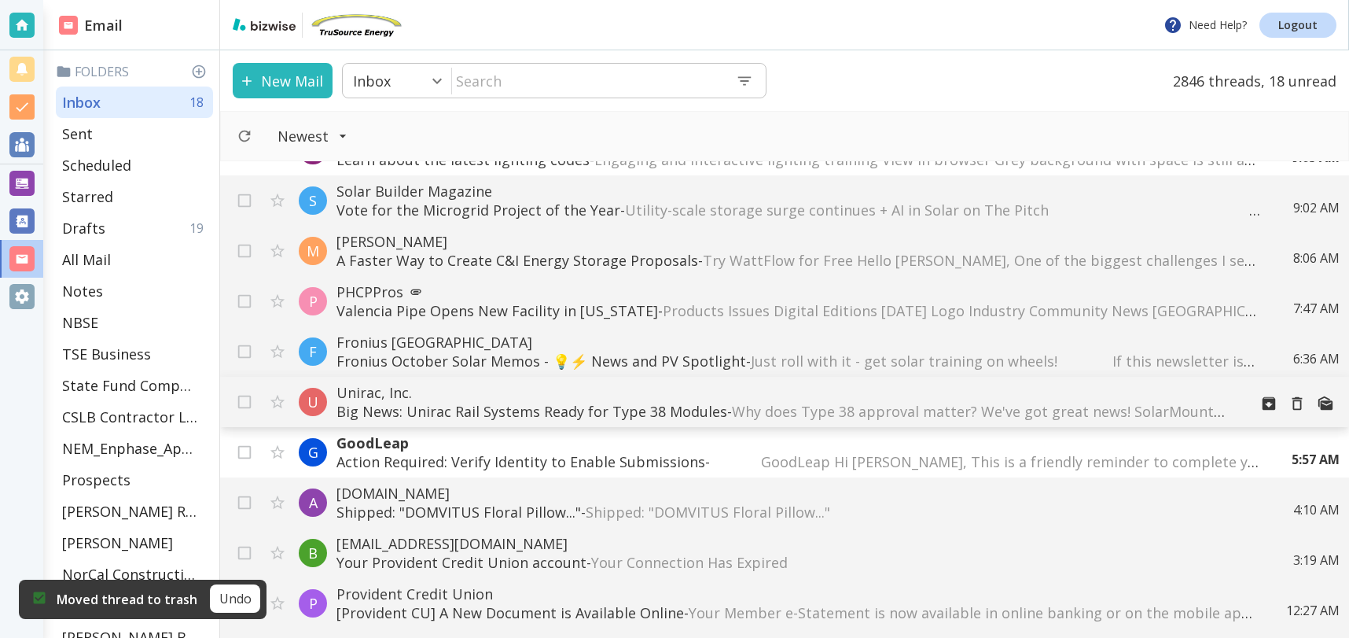
scroll to position [515, 0]
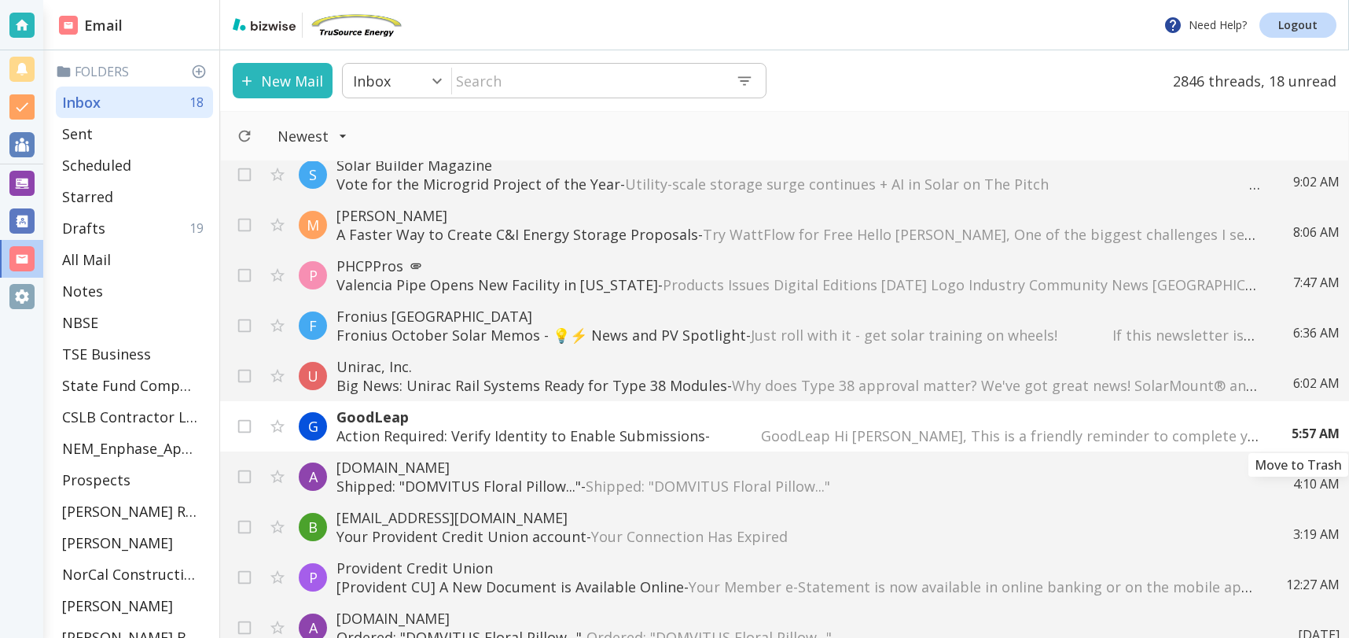
click at [1299, 425] on div "5:57 AM" at bounding box center [1309, 433] width 61 height 17
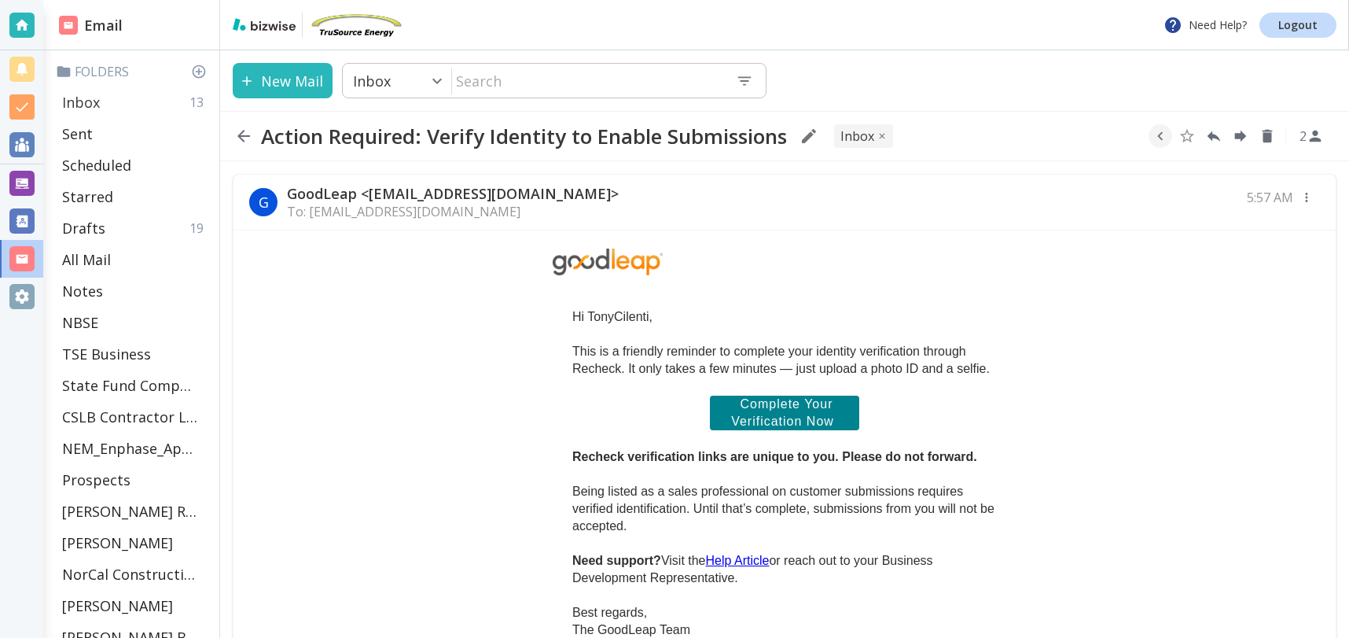
click at [122, 102] on div "Inbox 13" at bounding box center [134, 101] width 157 height 31
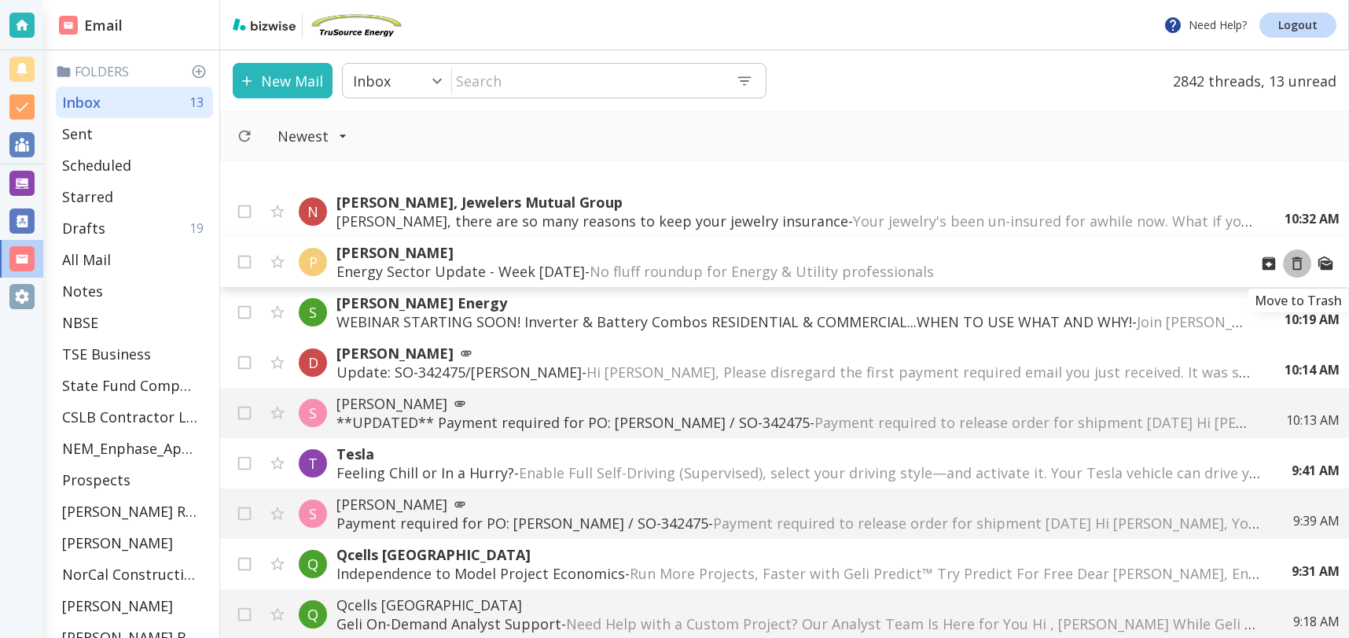
click at [1296, 260] on icon "Move to Trash" at bounding box center [1298, 263] width 10 height 13
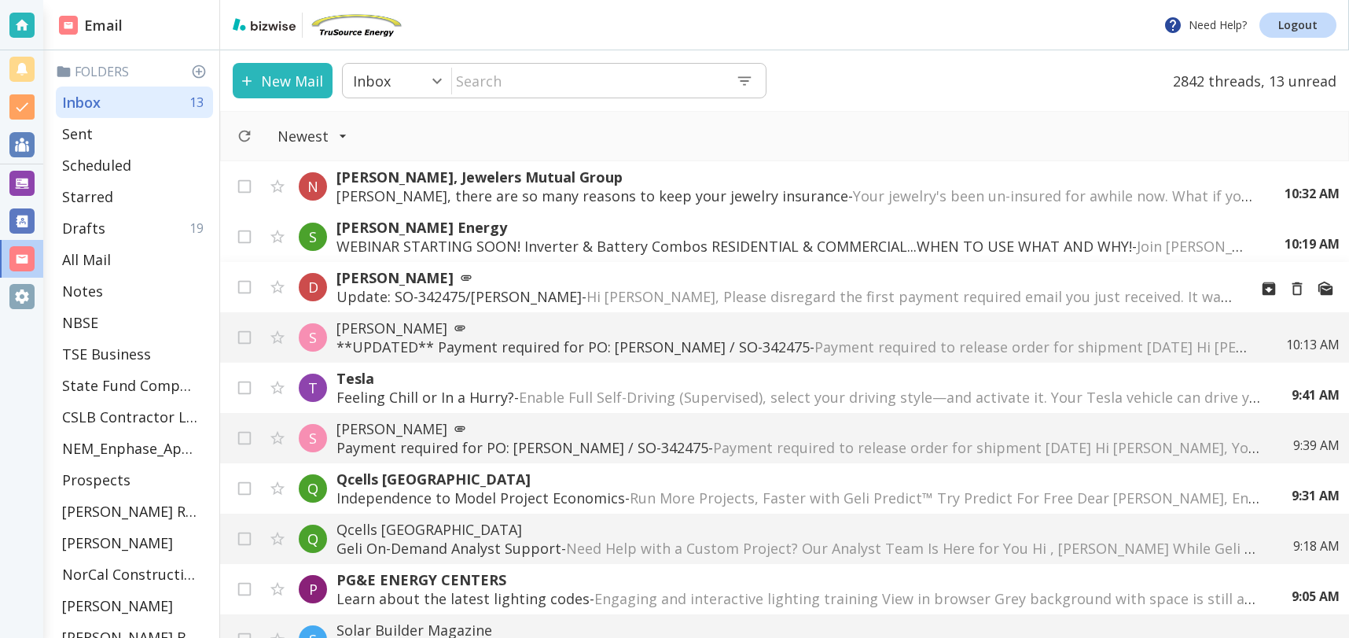
click at [1149, 290] on span "Hi [PERSON_NAME], Please disregard the first payment required email you just re…" at bounding box center [1287, 296] width 1400 height 19
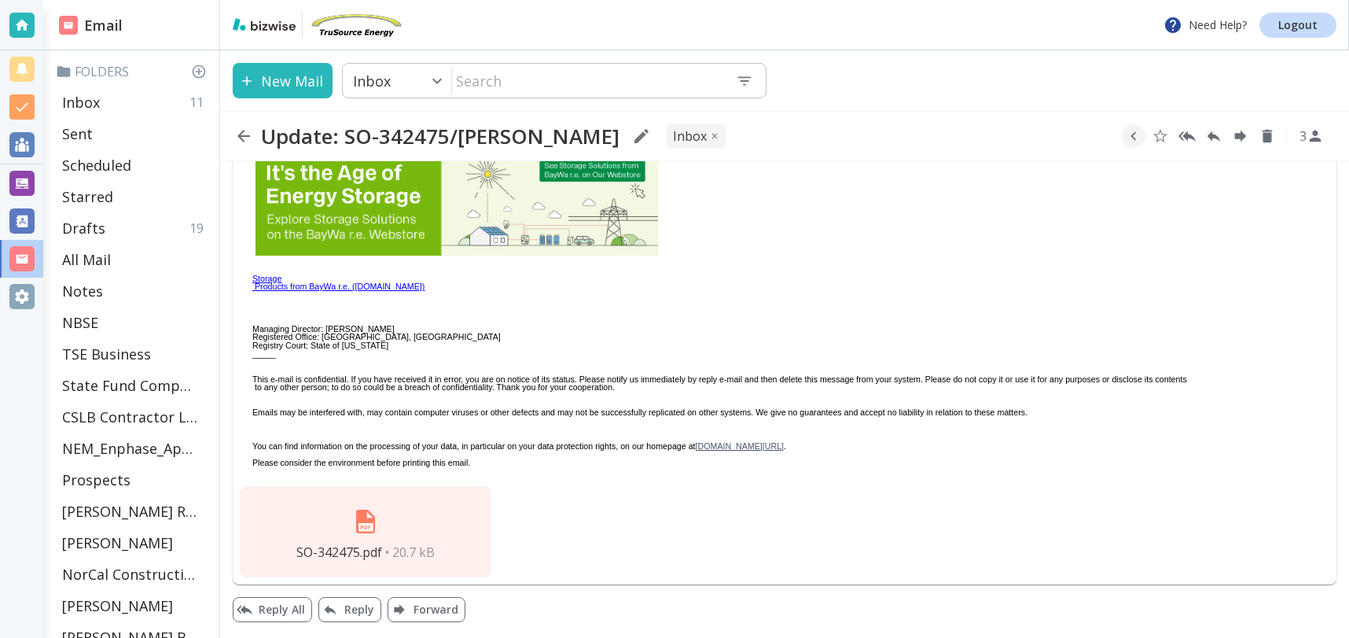
scroll to position [755, 0]
click at [363, 521] on img at bounding box center [366, 521] width 38 height 38
click at [111, 97] on div "Inbox 11" at bounding box center [134, 101] width 157 height 31
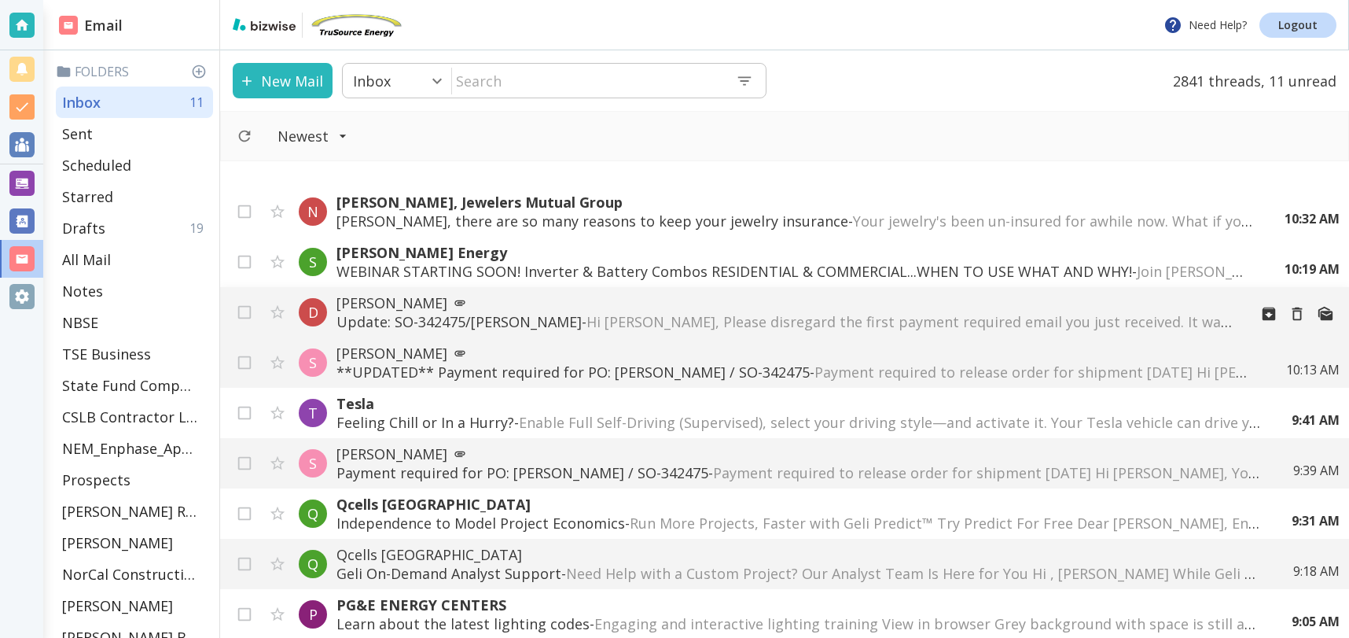
click at [646, 322] on span "Hi [PERSON_NAME], Please disregard the first payment required email you just re…" at bounding box center [1287, 321] width 1400 height 19
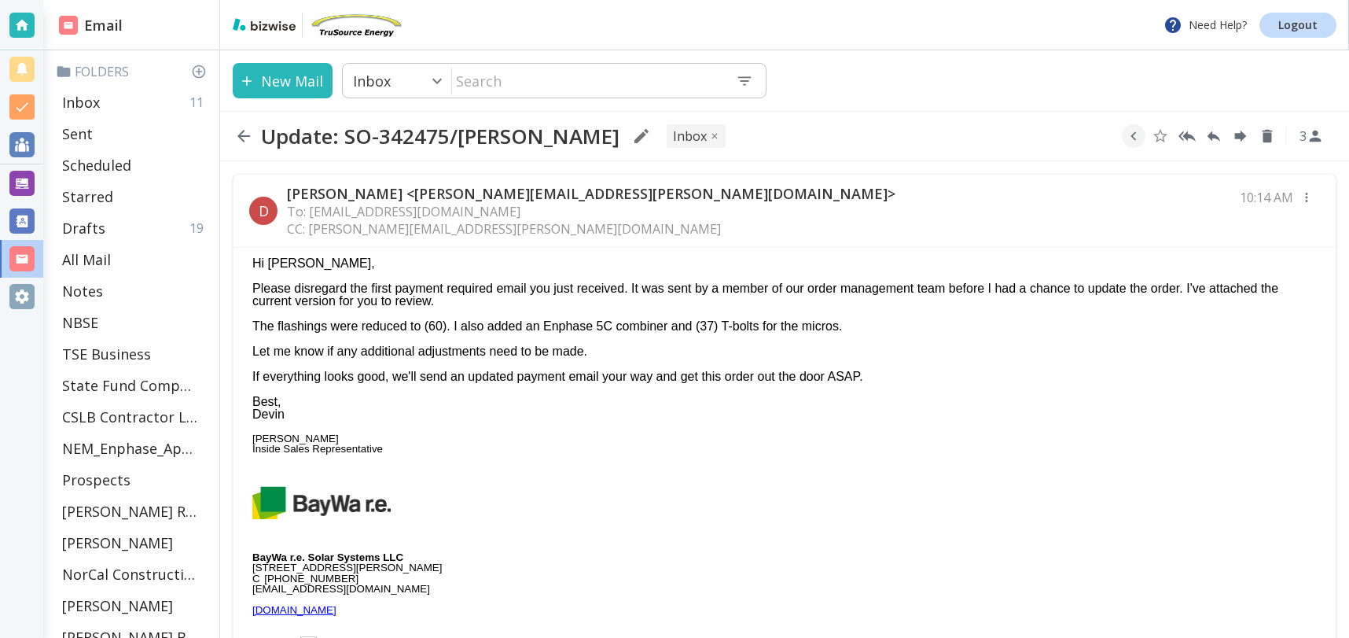
scroll to position [3, 0]
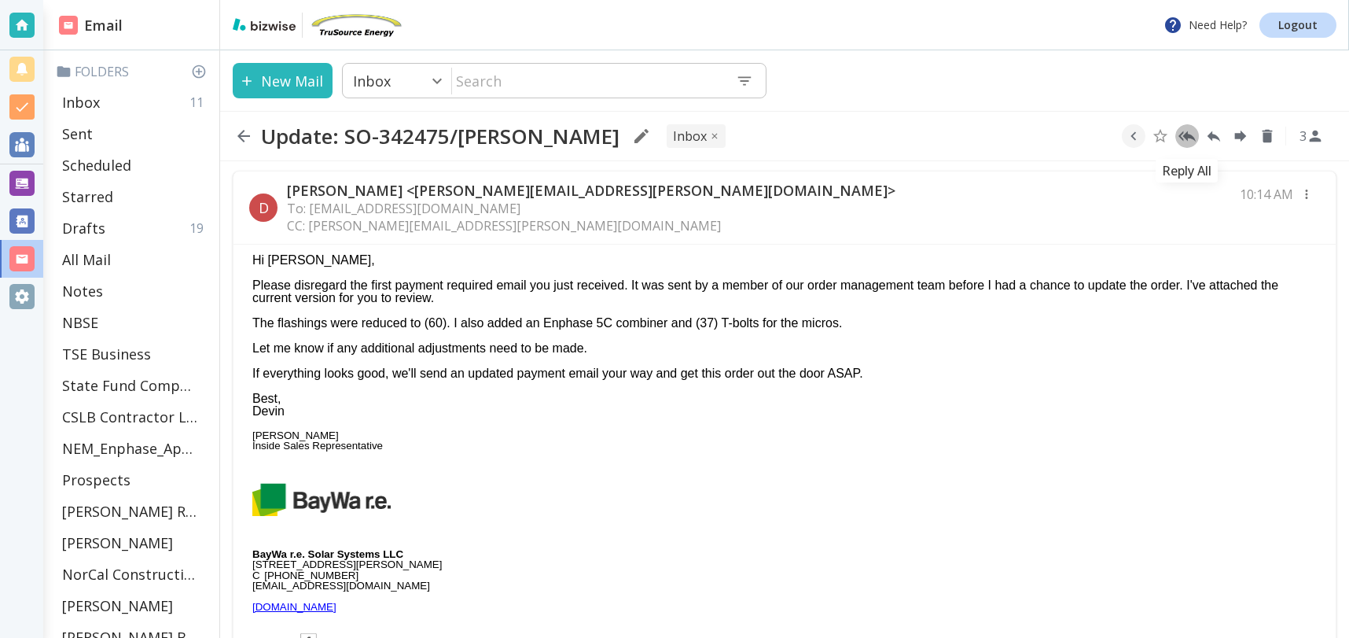
click at [1189, 135] on icon "Reply All" at bounding box center [1187, 136] width 17 height 11
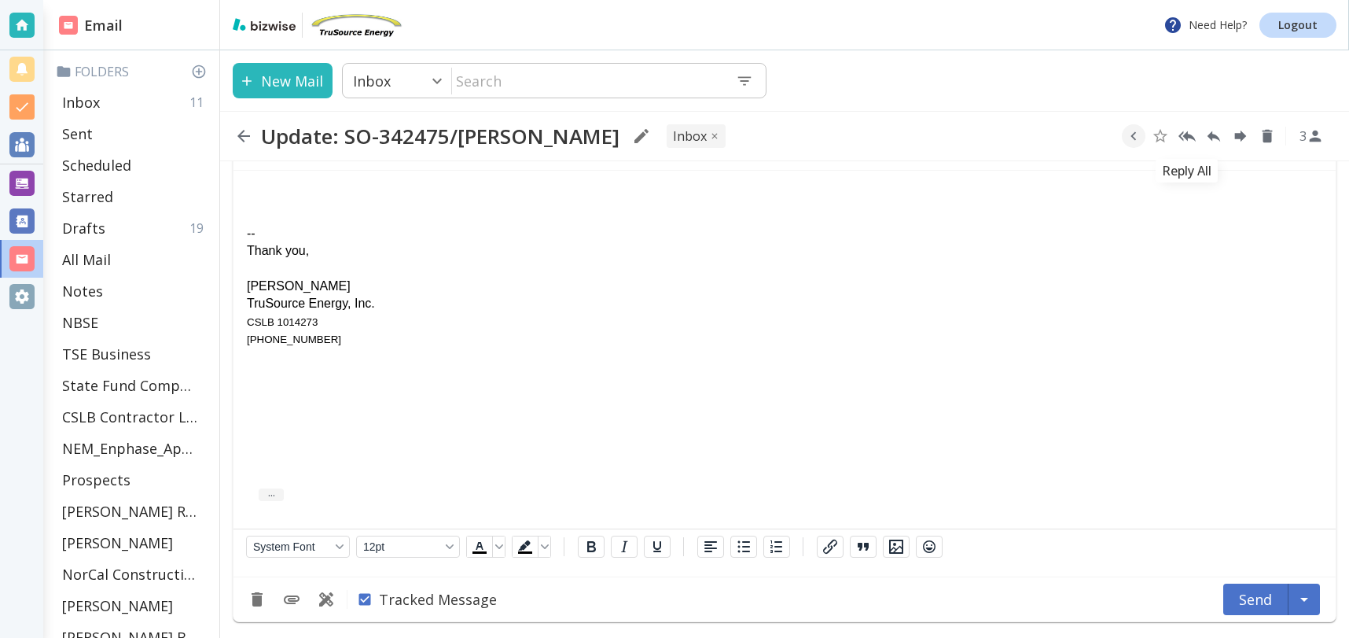
scroll to position [1308, 0]
click at [521, 195] on div "Awesome! Thank you for updating my mistakes. I'll try to do better)" at bounding box center [785, 197] width 1076 height 17
drag, startPoint x: 645, startPoint y: 200, endPoint x: 686, endPoint y: 208, distance: 42.4
click at [645, 200] on div "Awesome! Thank you for updating my mistakes. (I'll try to do better)" at bounding box center [785, 197] width 1076 height 17
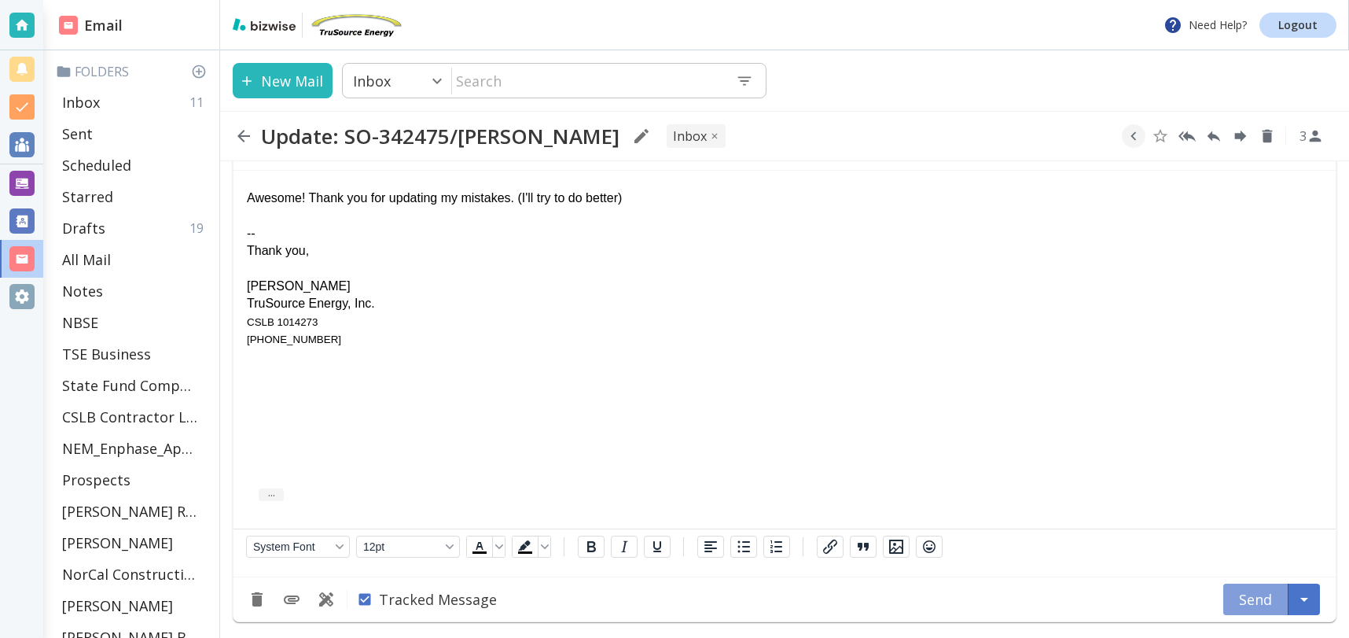
click at [1253, 597] on button "Send" at bounding box center [1256, 598] width 65 height 31
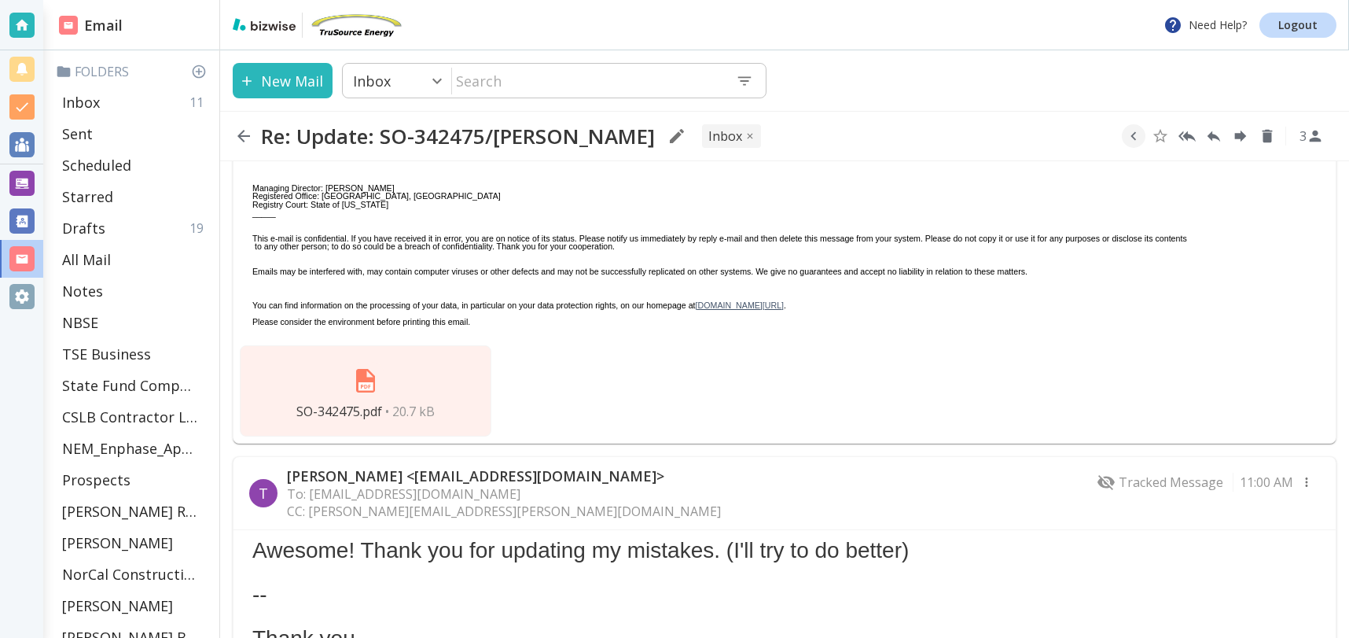
scroll to position [940, 0]
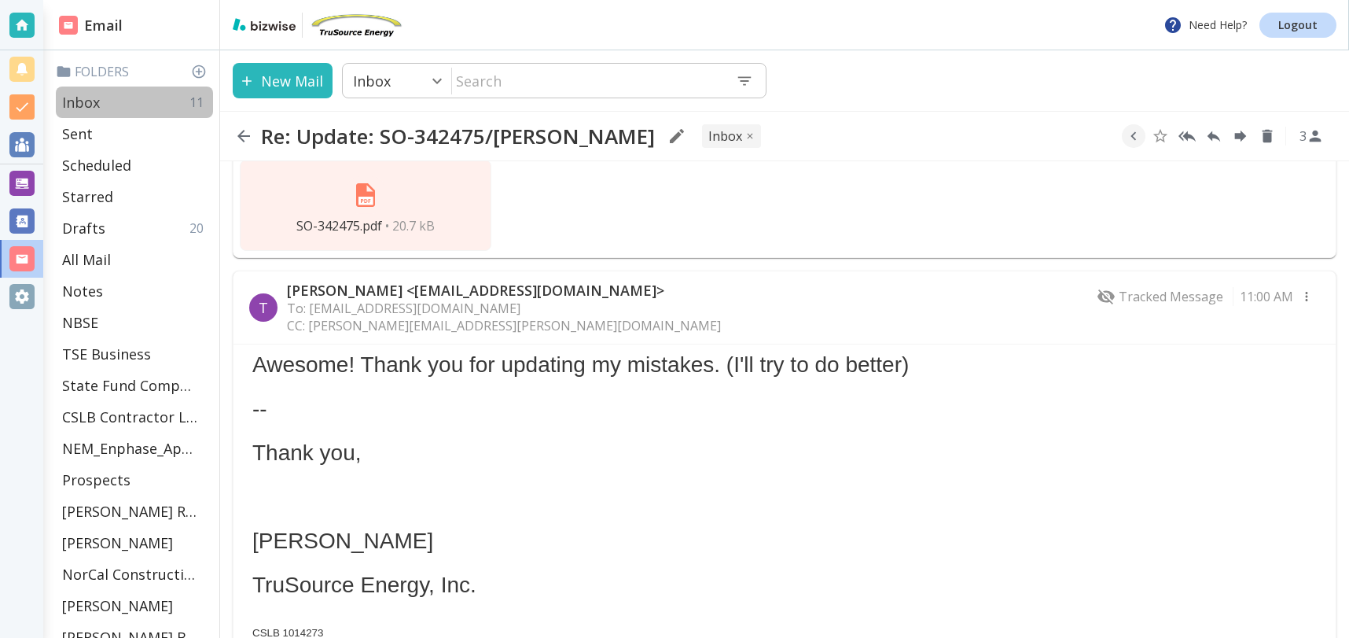
click at [88, 100] on p "Inbox" at bounding box center [81, 102] width 38 height 19
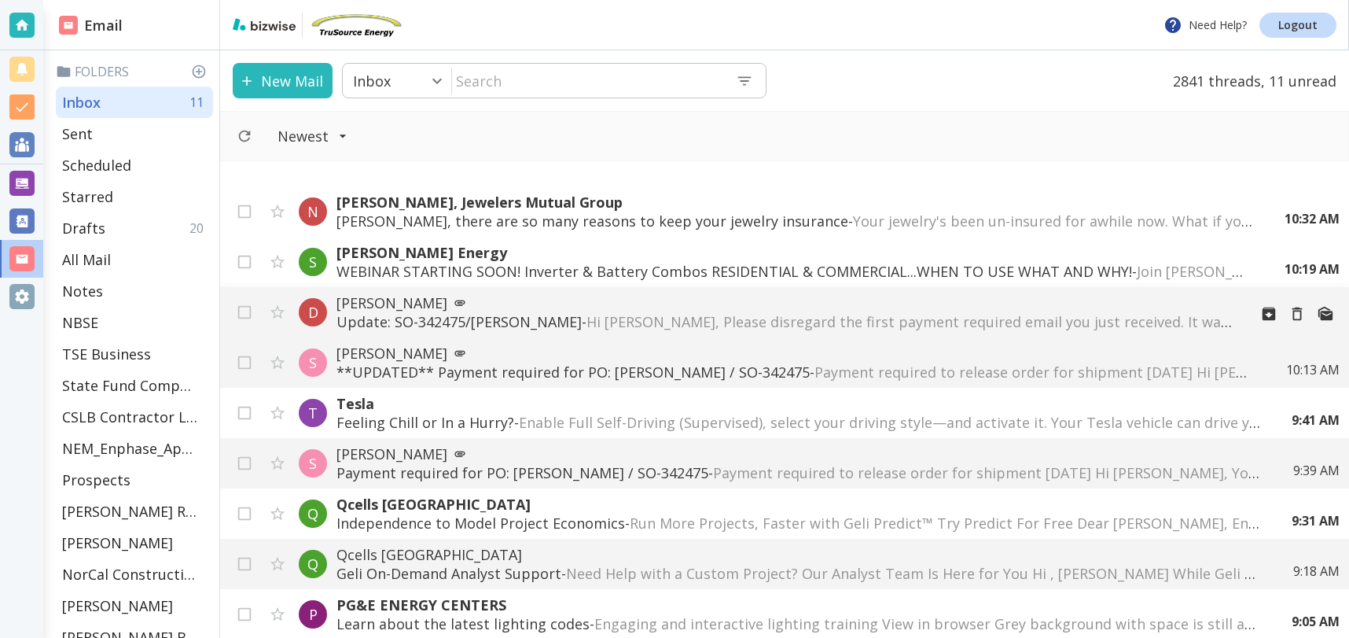
click at [762, 306] on p "[PERSON_NAME]" at bounding box center [787, 302] width 900 height 19
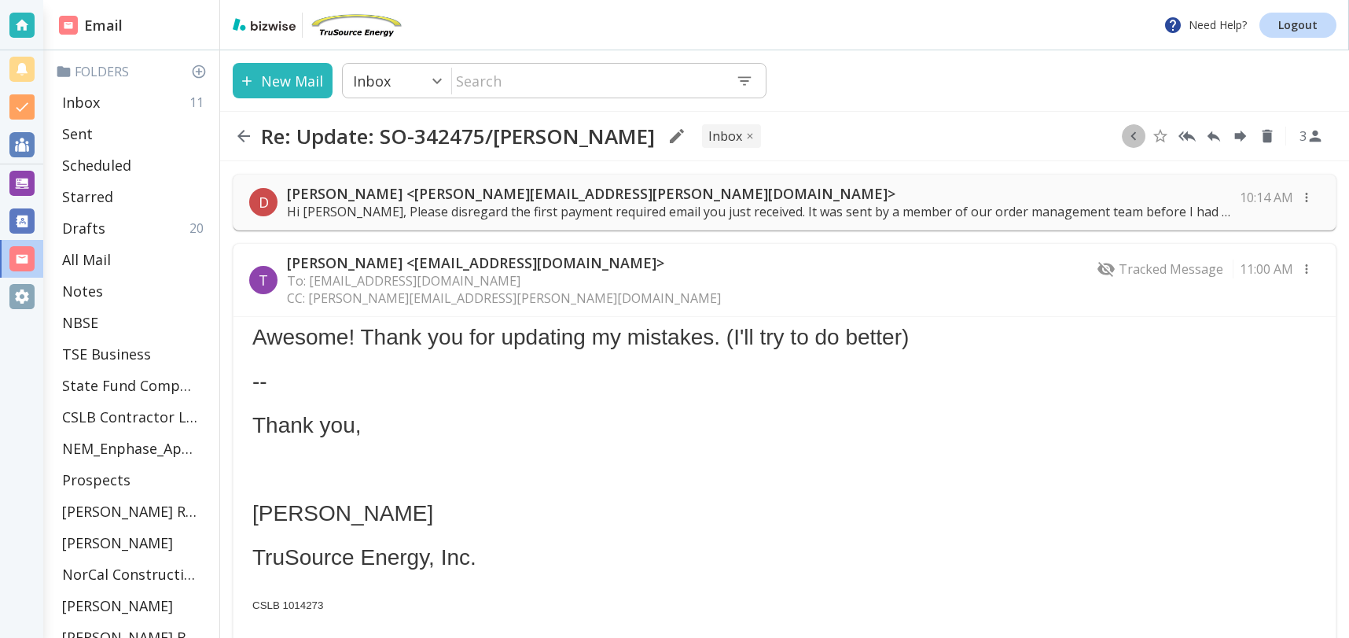
click at [1134, 132] on icon "button" at bounding box center [1133, 135] width 17 height 17
click at [1103, 136] on icon "Move to Folder" at bounding box center [1100, 137] width 14 height 12
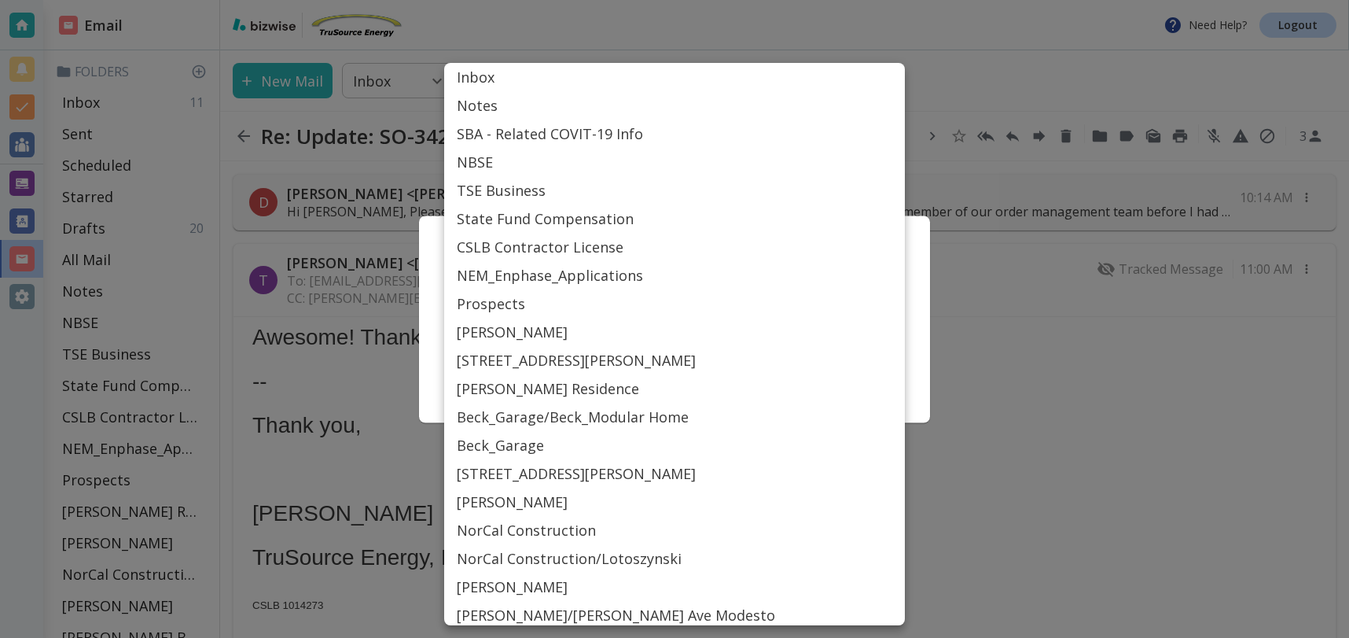
click at [695, 0] on body "Need Help? Logout Email Folders Inbox 11 Sent Scheduled Starred Drafts 20 All M…" at bounding box center [674, 0] width 1349 height 0
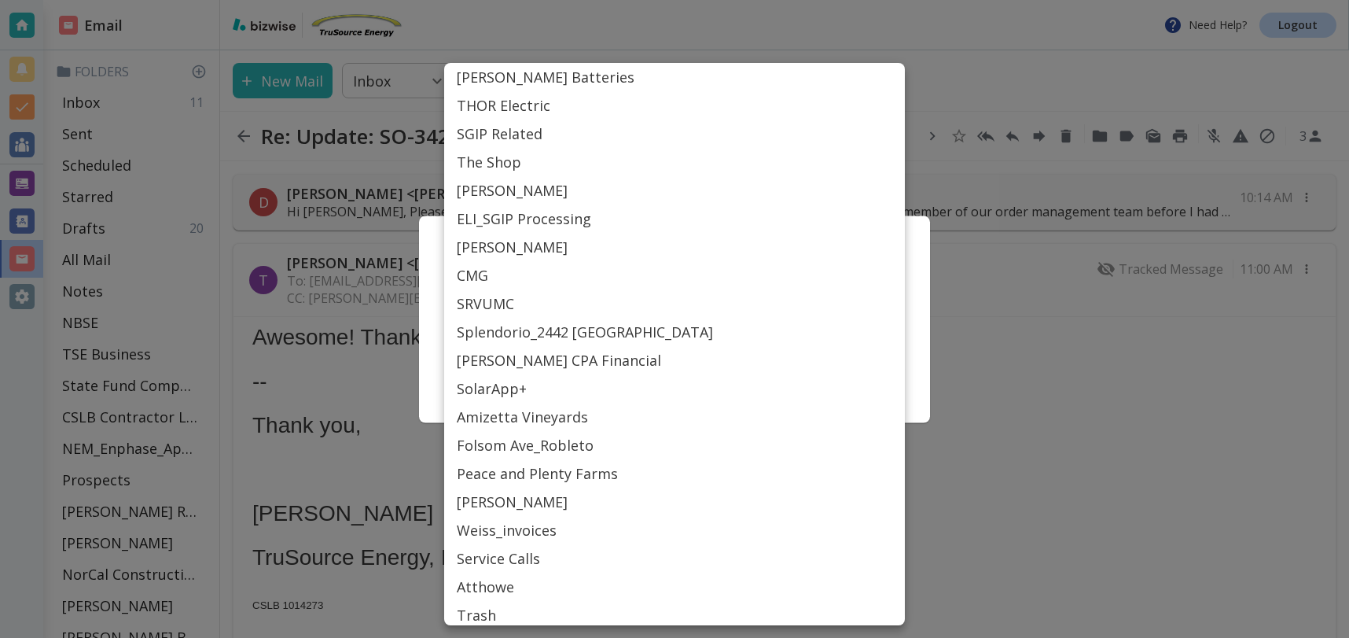
scroll to position [712, 0]
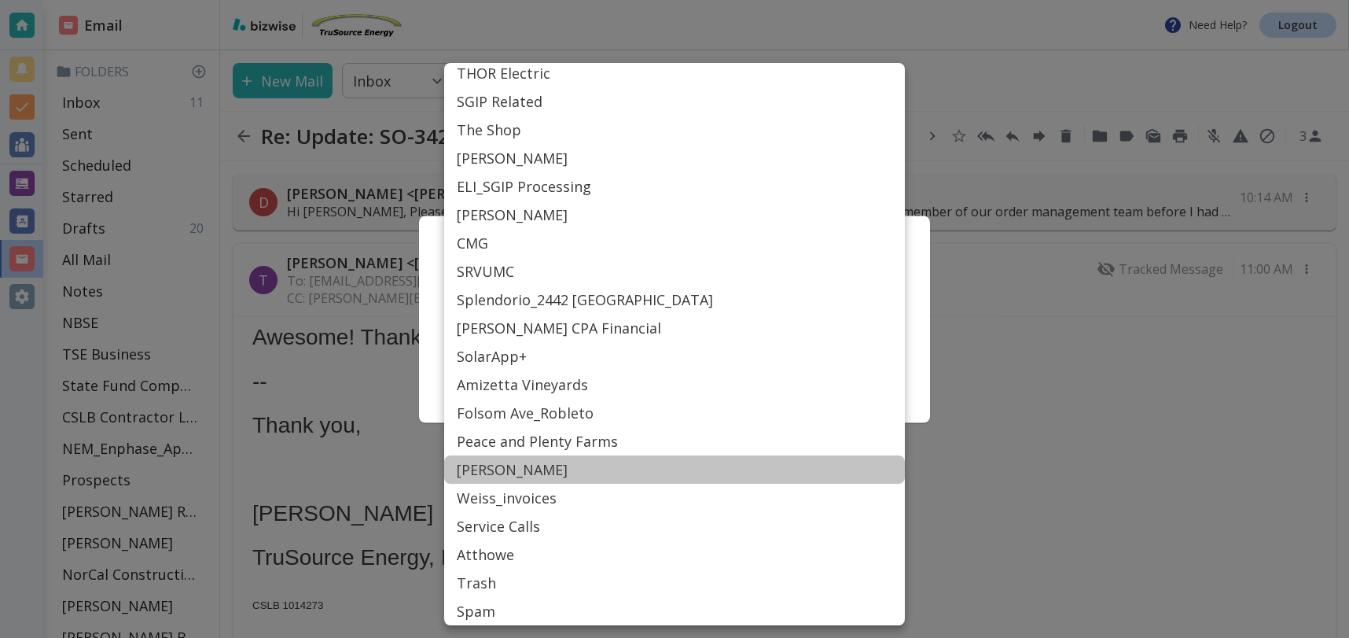
click at [500, 473] on li "[PERSON_NAME]" at bounding box center [674, 469] width 461 height 28
type input "Label_84"
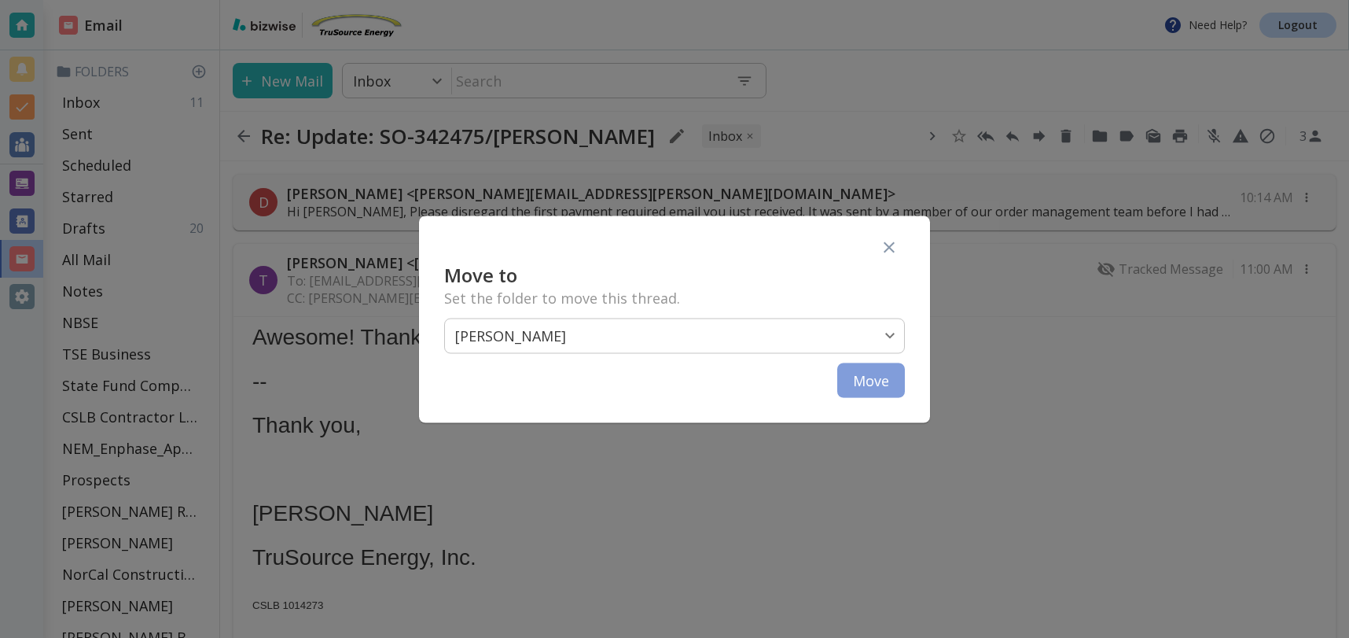
click at [872, 377] on button "Move" at bounding box center [871, 380] width 68 height 35
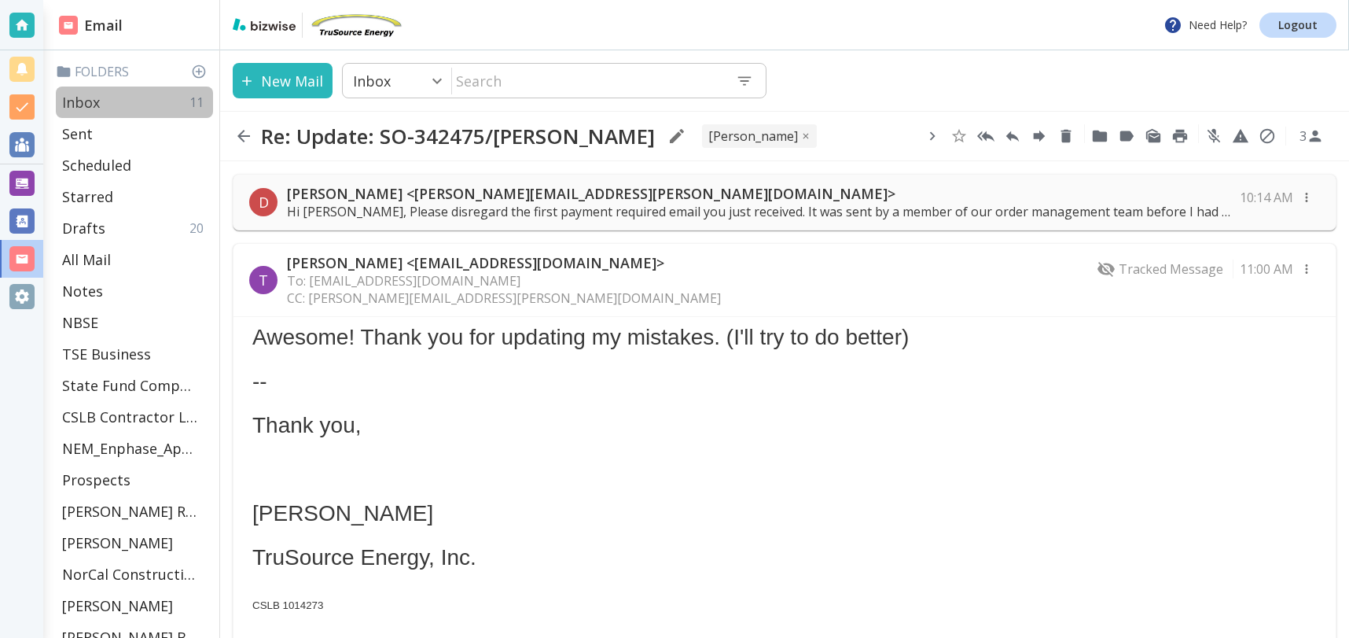
click at [111, 98] on div "Inbox 11" at bounding box center [134, 101] width 157 height 31
